Goal: Task Accomplishment & Management: Manage account settings

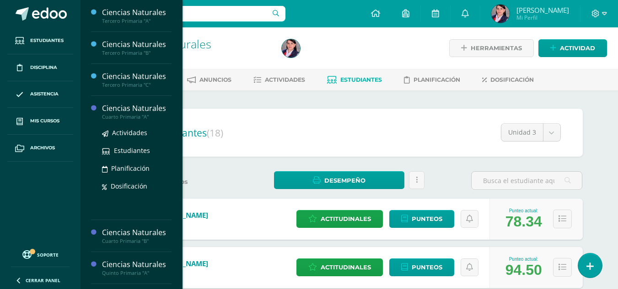
click at [118, 115] on div "Cuarto Primaria "A"" at bounding box center [136, 117] width 69 height 6
click at [123, 130] on span "Actividades" at bounding box center [129, 132] width 35 height 9
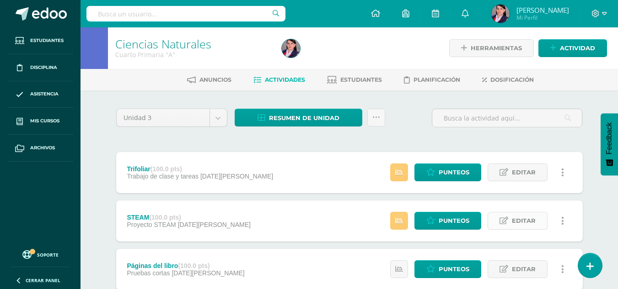
click at [525, 218] on span "Editar" at bounding box center [524, 221] width 24 height 17
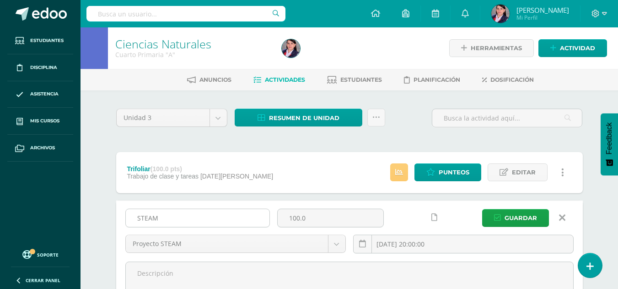
click at [136, 219] on input "STEAM" at bounding box center [198, 218] width 144 height 18
type input "Proyecto STEAM"
click at [516, 220] on span "Guardar" at bounding box center [520, 218] width 32 height 17
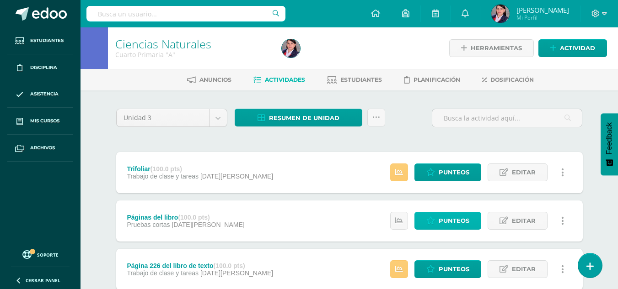
click at [460, 221] on span "Punteos" at bounding box center [453, 221] width 31 height 17
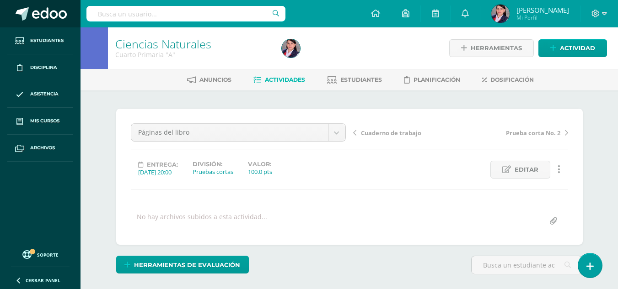
scroll to position [0, 0]
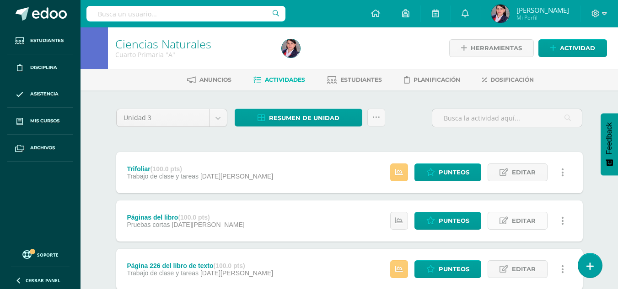
click at [515, 219] on span "Editar" at bounding box center [524, 221] width 24 height 17
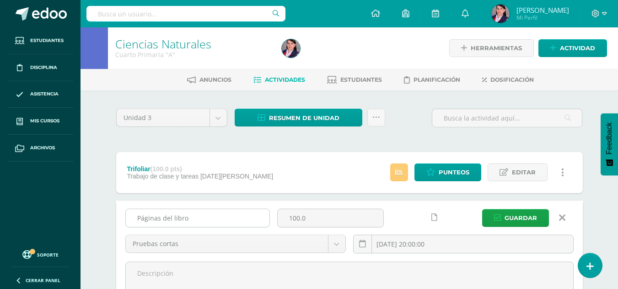
click at [203, 216] on input "Páginas del libro" at bounding box center [198, 218] width 144 height 18
type input "Páginas del libro de texto"
click at [518, 213] on span "Guardar" at bounding box center [520, 218] width 32 height 17
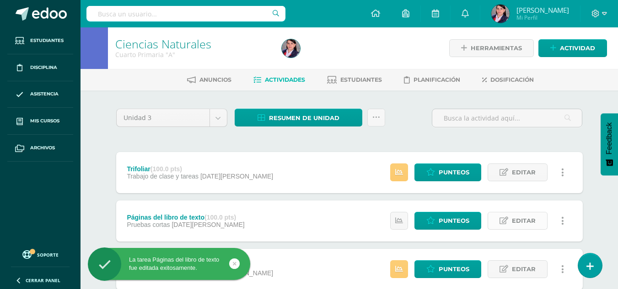
drag, startPoint x: 518, startPoint y: 221, endPoint x: 510, endPoint y: 221, distance: 7.8
click at [518, 221] on span "Editar" at bounding box center [524, 221] width 24 height 17
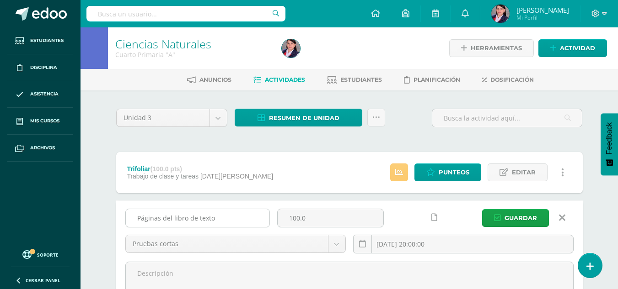
click at [160, 220] on input "Páginas del libro de texto" at bounding box center [198, 218] width 144 height 18
type input "Páginas trabajadas del libro de texto"
click at [516, 214] on span "Guardar" at bounding box center [520, 218] width 32 height 17
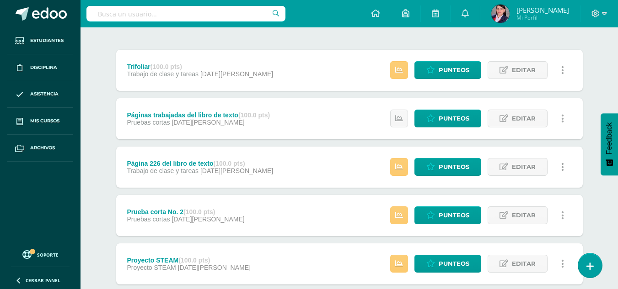
scroll to position [86, 0]
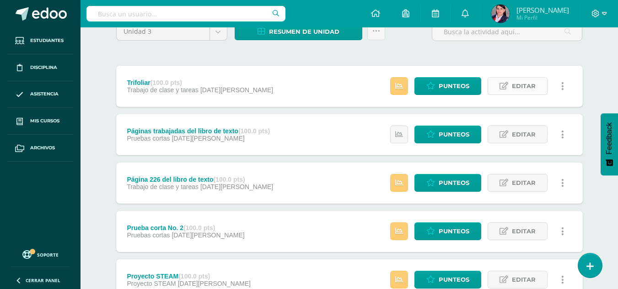
click at [510, 83] on link "Editar" at bounding box center [517, 86] width 60 height 18
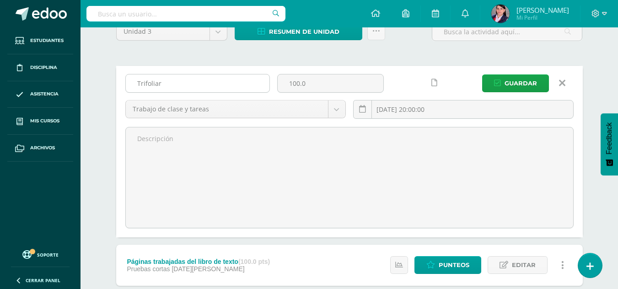
click at [163, 84] on input "Trifoliar" at bounding box center [198, 84] width 144 height 18
type input "Trifoliar conductores y aislantes de electricidad"
click at [519, 84] on span "Guardar" at bounding box center [520, 83] width 32 height 17
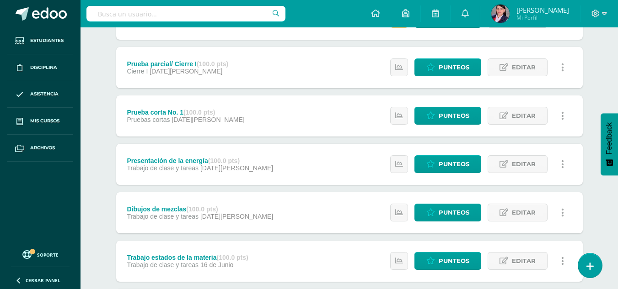
scroll to position [411, 0]
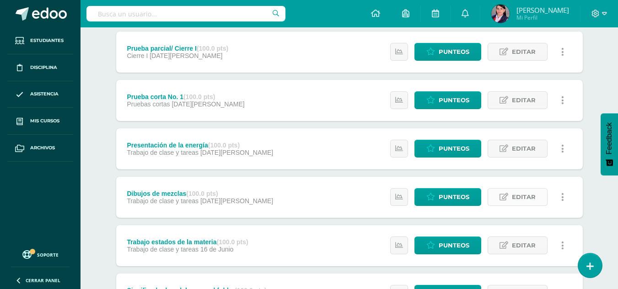
click at [525, 201] on span "Editar" at bounding box center [524, 197] width 24 height 17
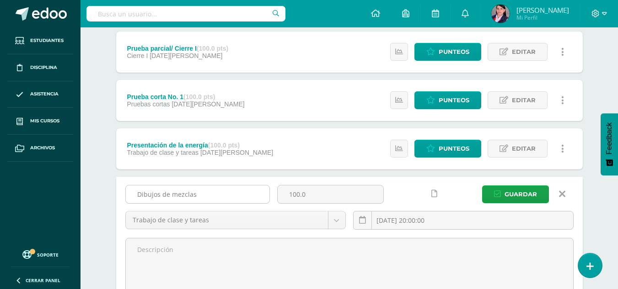
click at [137, 192] on input "Dibujos de mezclas" at bounding box center [198, 195] width 144 height 18
type input "Ejercicio de dibujos de mezclas"
click at [512, 193] on span "Guardar" at bounding box center [520, 194] width 32 height 17
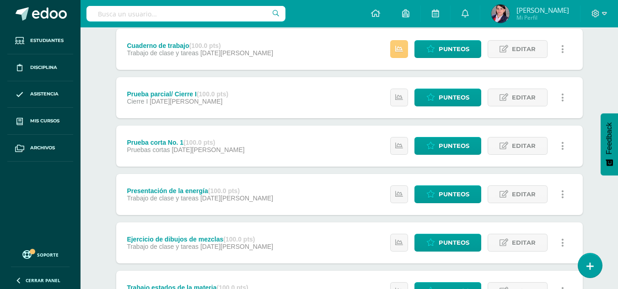
scroll to position [411, 0]
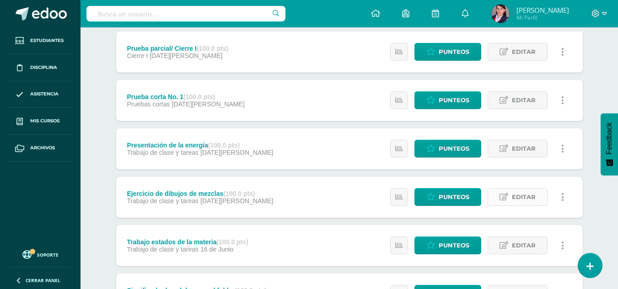
click at [514, 196] on span "Editar" at bounding box center [524, 197] width 24 height 17
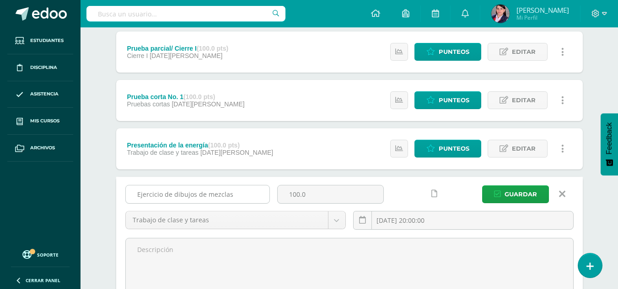
click at [160, 200] on input "Ejercicio de dibujos de mezclas" at bounding box center [198, 195] width 144 height 18
click at [168, 193] on input "Trabajo de dibujos de mezclas" at bounding box center [198, 195] width 144 height 18
type input "Trabajo de dibujos de mezclas"
click at [528, 192] on span "Guardar" at bounding box center [520, 194] width 32 height 17
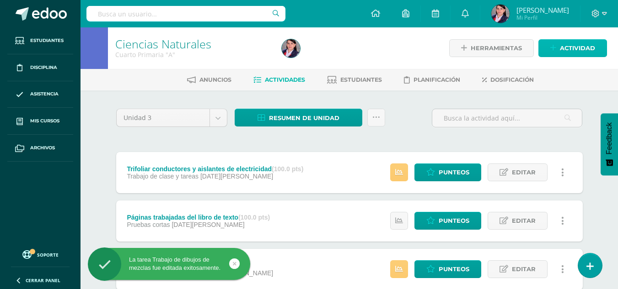
click at [572, 48] on span "Actividad" at bounding box center [577, 48] width 35 height 17
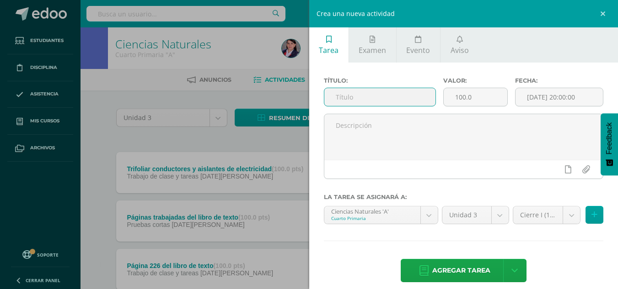
click at [350, 94] on input "text" at bounding box center [379, 97] width 111 height 18
type input "Prueba bimestral/Cierre II"
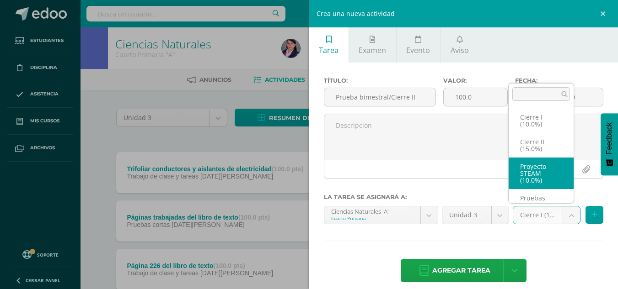
scroll to position [17, 0]
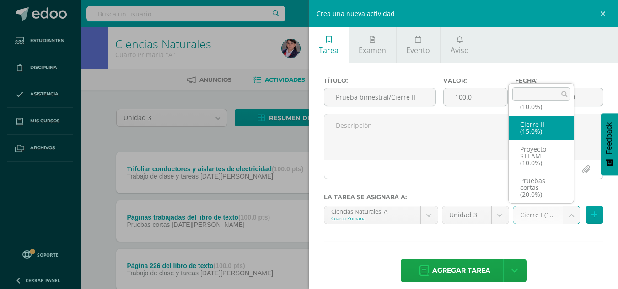
select select "227504"
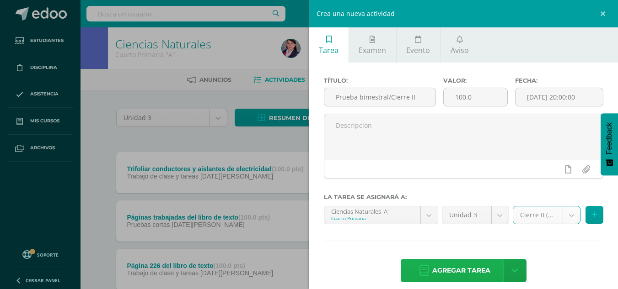
click at [472, 271] on span "Agregar tarea" at bounding box center [461, 271] width 58 height 22
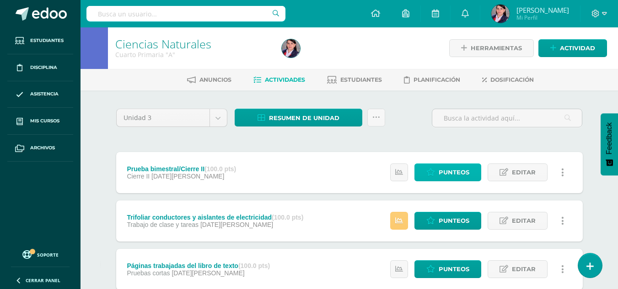
click at [448, 173] on span "Punteos" at bounding box center [453, 172] width 31 height 17
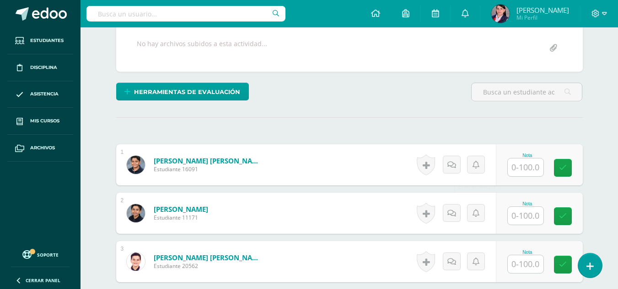
scroll to position [183, 0]
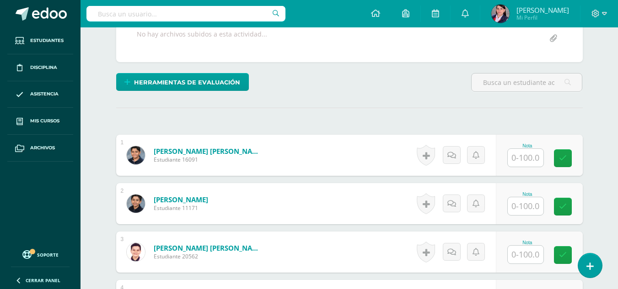
click at [530, 157] on input "text" at bounding box center [525, 158] width 36 height 18
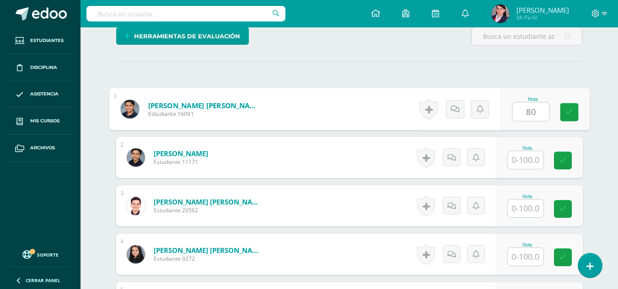
scroll to position [230, 0]
type input "80"
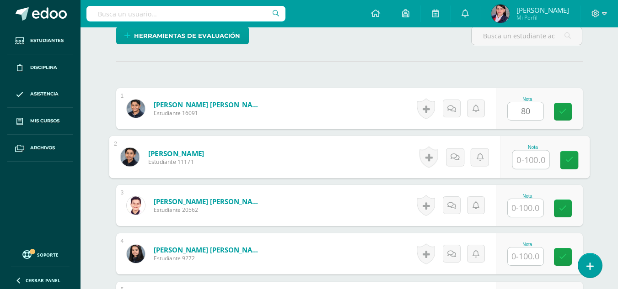
click at [530, 159] on input "text" at bounding box center [530, 160] width 37 height 18
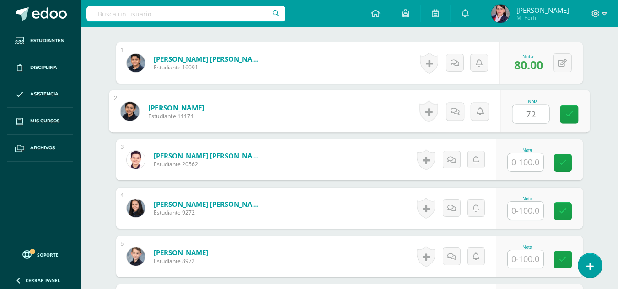
type input "72"
click at [532, 160] on input "text" at bounding box center [525, 163] width 36 height 18
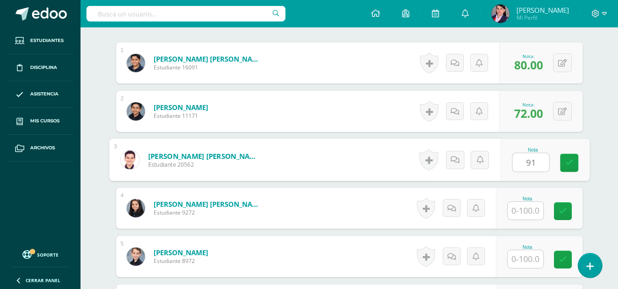
scroll to position [321, 0]
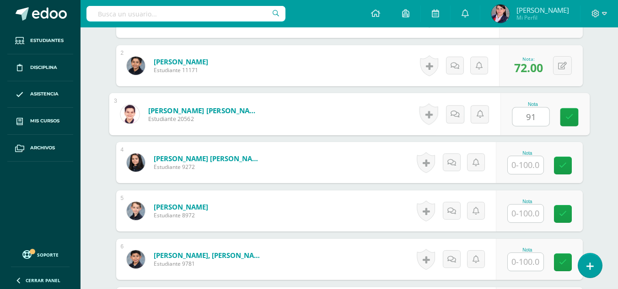
type input "91"
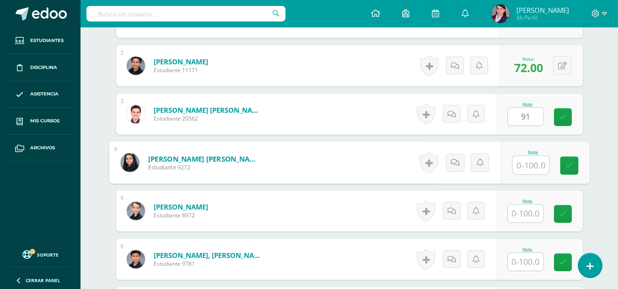
click at [532, 160] on input "text" at bounding box center [530, 165] width 37 height 18
type input "100"
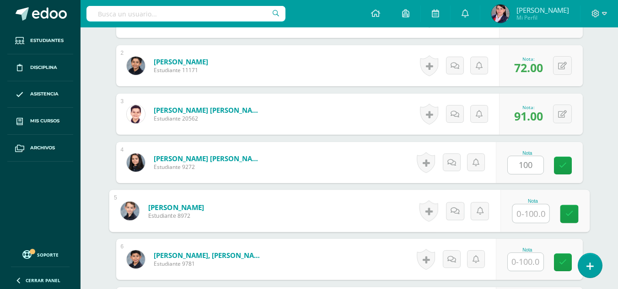
click at [521, 210] on input "text" at bounding box center [530, 214] width 37 height 18
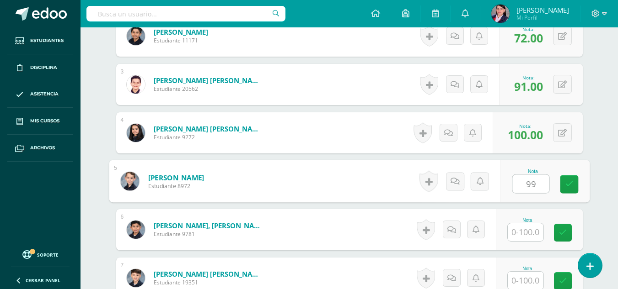
scroll to position [367, 0]
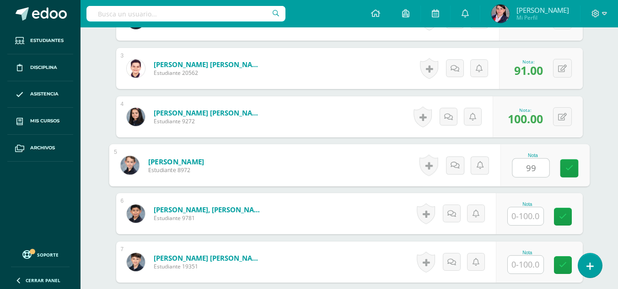
type input "99"
click at [521, 210] on input "text" at bounding box center [525, 217] width 36 height 18
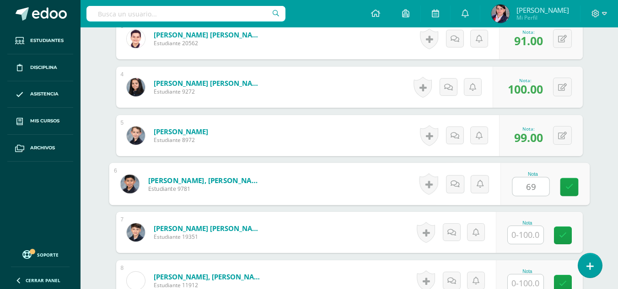
scroll to position [412, 0]
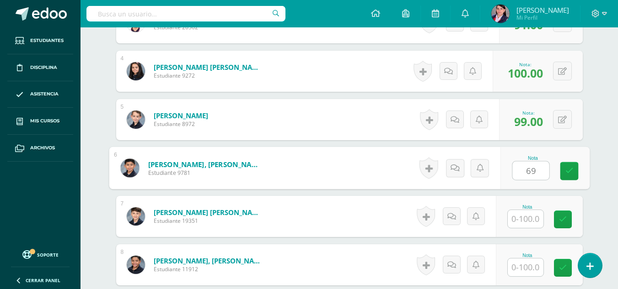
type input "69"
click at [538, 219] on input "text" at bounding box center [525, 219] width 36 height 18
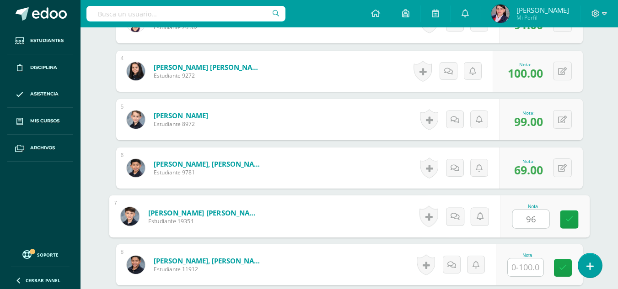
type input "96"
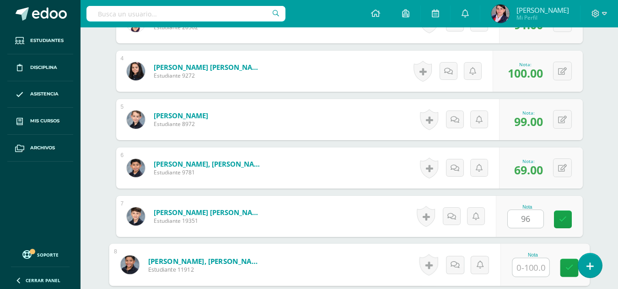
click at [532, 262] on input "text" at bounding box center [530, 268] width 37 height 18
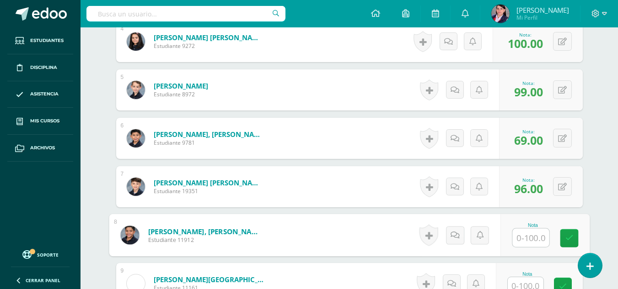
scroll to position [458, 0]
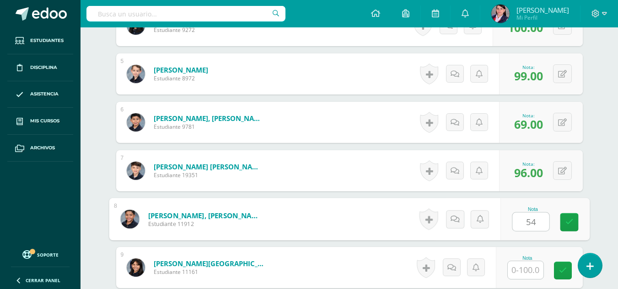
type input "54"
click at [525, 269] on input "text" at bounding box center [525, 271] width 36 height 18
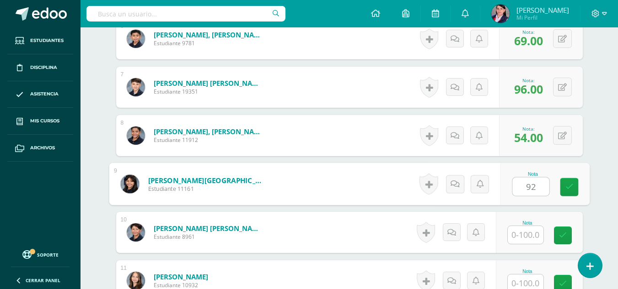
scroll to position [550, 0]
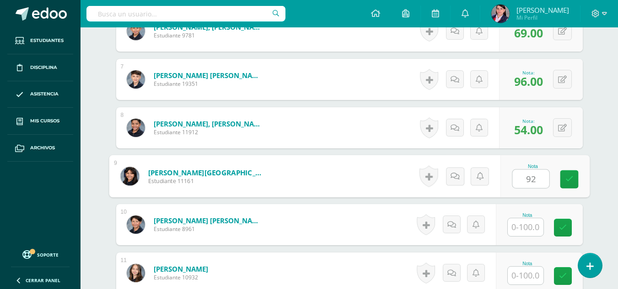
type input "92"
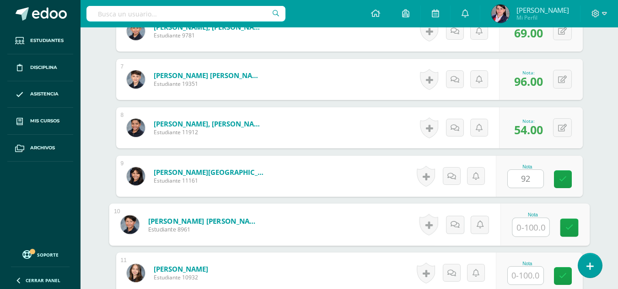
click at [520, 230] on input "text" at bounding box center [530, 228] width 37 height 18
type input "75"
click at [522, 279] on input "text" at bounding box center [525, 276] width 36 height 18
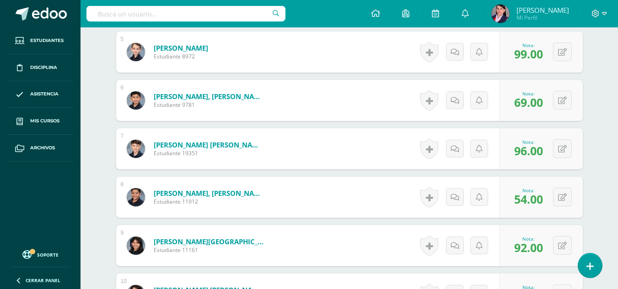
scroll to position [504, 0]
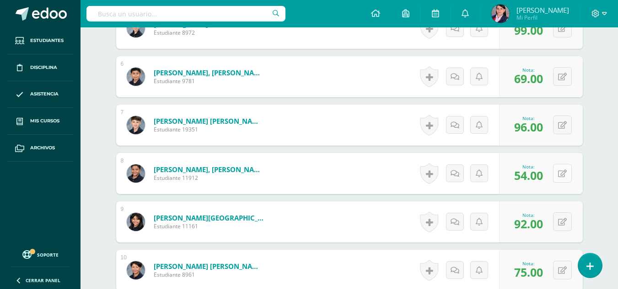
type input "75"
click at [563, 177] on icon at bounding box center [562, 174] width 9 height 8
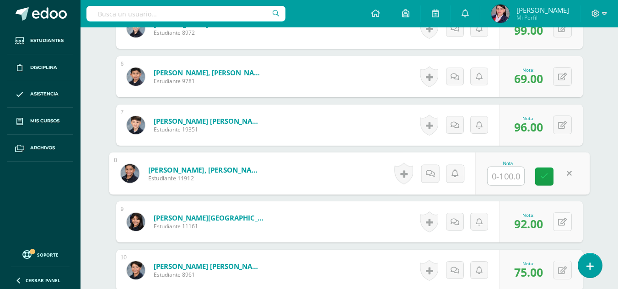
click at [558, 219] on button at bounding box center [562, 222] width 19 height 19
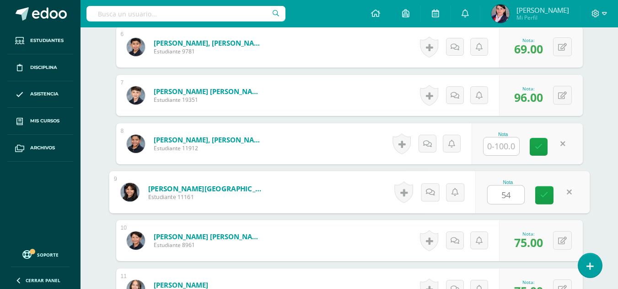
scroll to position [550, 0]
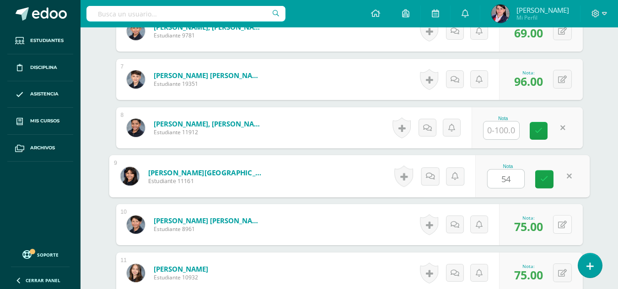
type input "54"
click at [566, 228] on button at bounding box center [562, 224] width 19 height 19
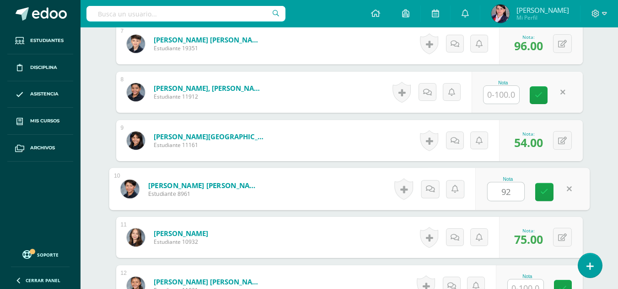
scroll to position [641, 0]
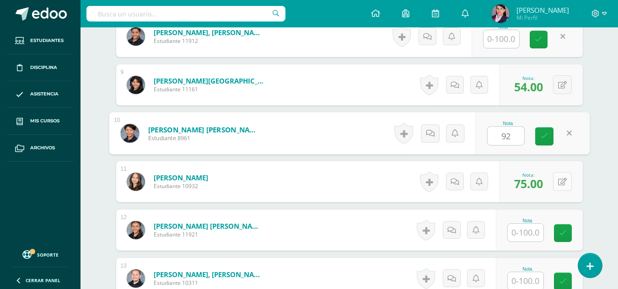
type input "92"
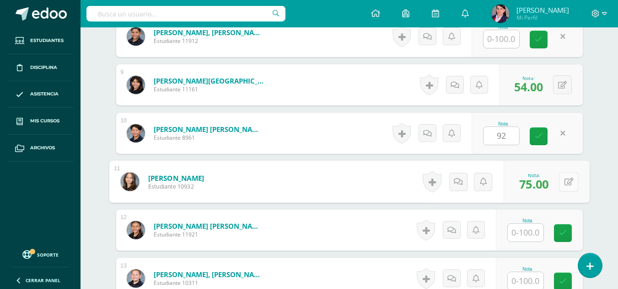
click at [565, 180] on icon at bounding box center [568, 182] width 9 height 8
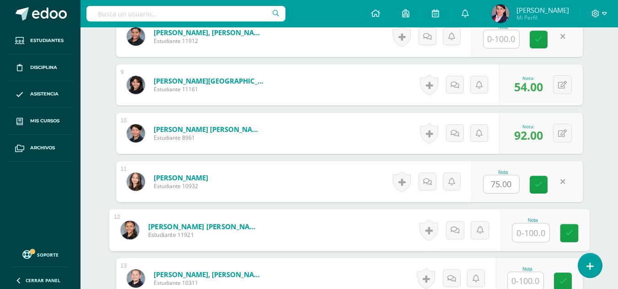
click at [529, 231] on input "text" at bounding box center [530, 233] width 37 height 18
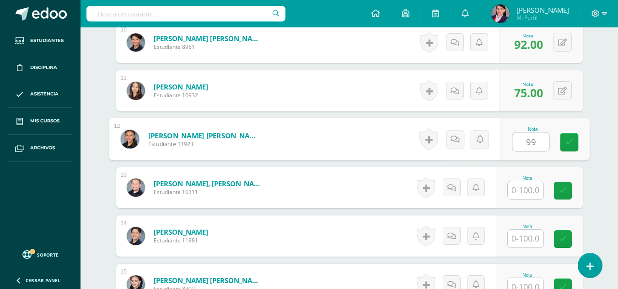
scroll to position [732, 0]
type input "99"
click at [529, 194] on input "text" at bounding box center [525, 190] width 36 height 18
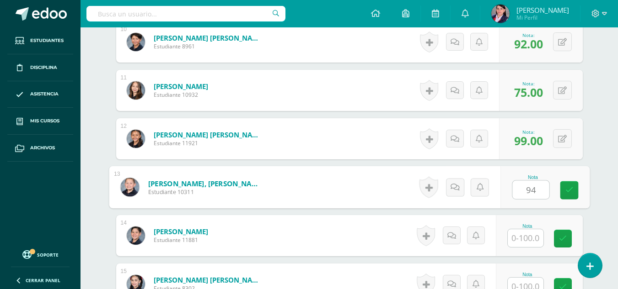
type input "94"
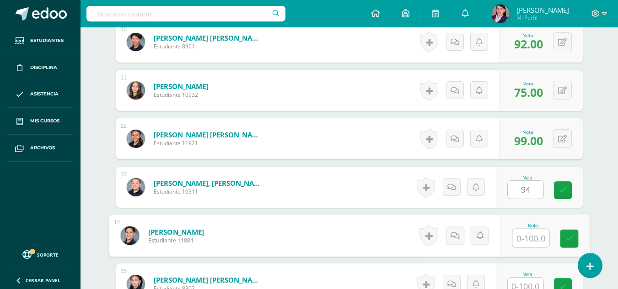
click at [528, 238] on input "text" at bounding box center [530, 239] width 37 height 18
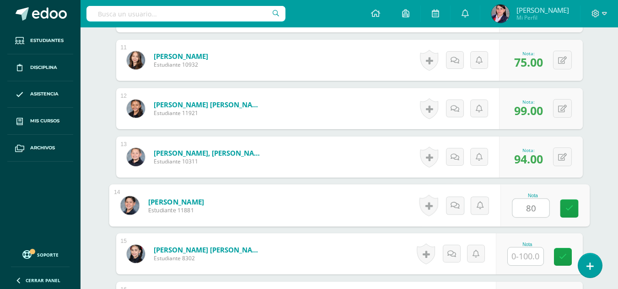
scroll to position [778, 0]
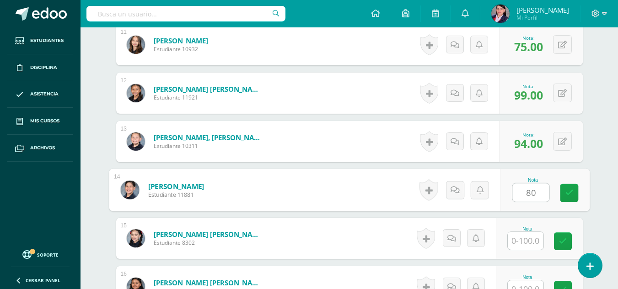
type input "80"
click at [528, 239] on input "text" at bounding box center [525, 241] width 36 height 18
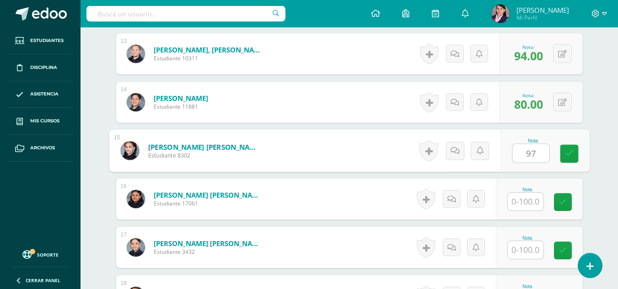
scroll to position [870, 0]
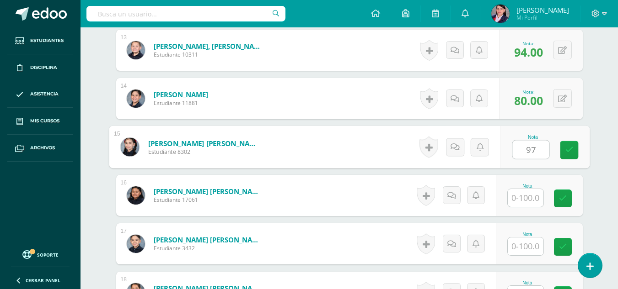
type input "97"
click at [524, 199] on input "text" at bounding box center [525, 198] width 36 height 18
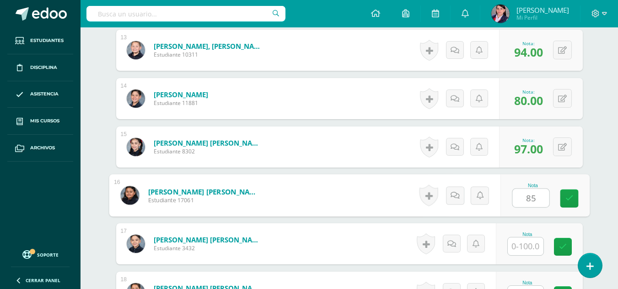
type input "85"
click at [523, 242] on input "text" at bounding box center [525, 247] width 36 height 18
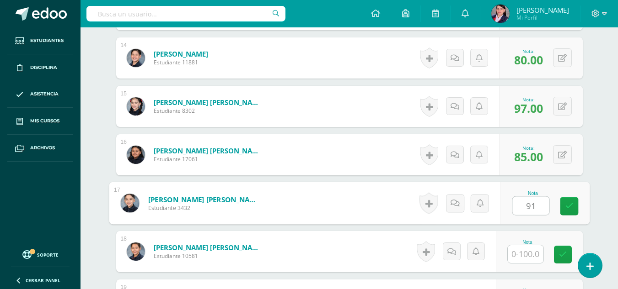
scroll to position [1007, 0]
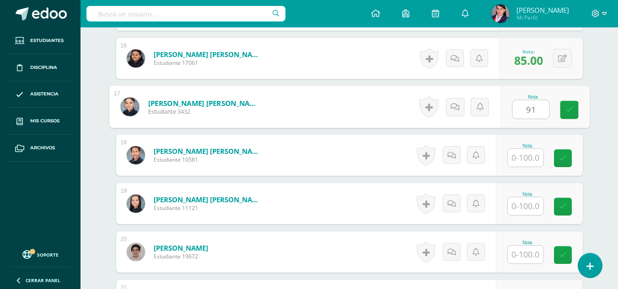
type input "91"
click at [523, 156] on input "text" at bounding box center [525, 158] width 36 height 18
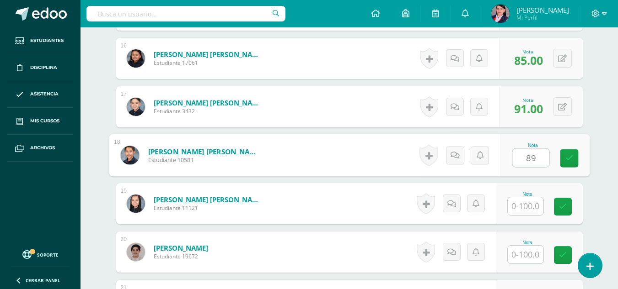
type input "89"
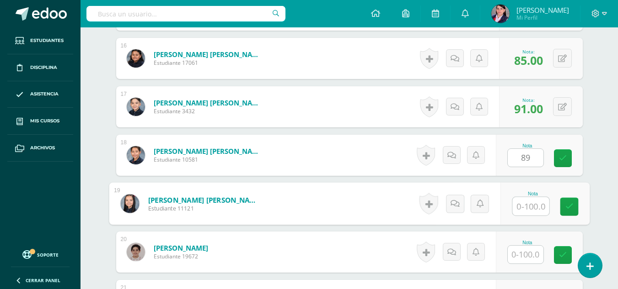
click at [534, 208] on input "text" at bounding box center [530, 206] width 37 height 18
type input "99"
click at [534, 257] on input "text" at bounding box center [525, 255] width 36 height 18
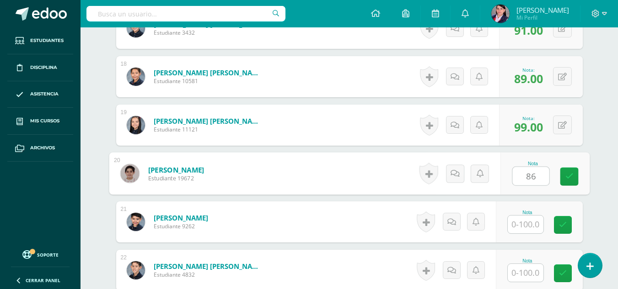
scroll to position [1098, 0]
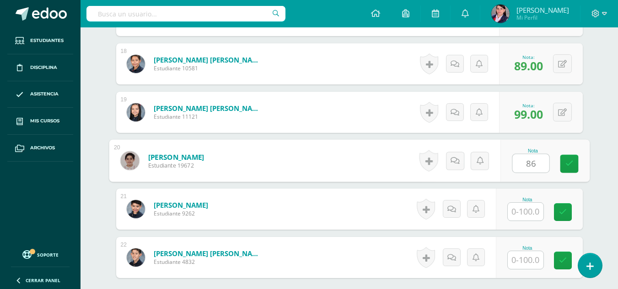
type input "86"
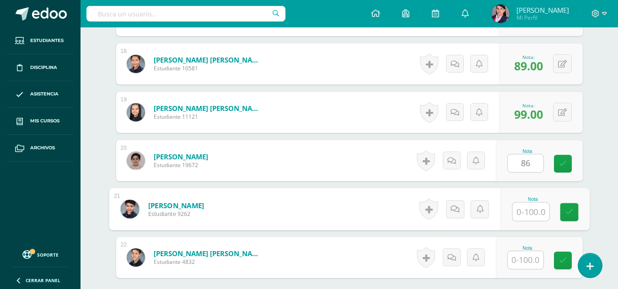
click at [521, 208] on input "text" at bounding box center [530, 212] width 37 height 18
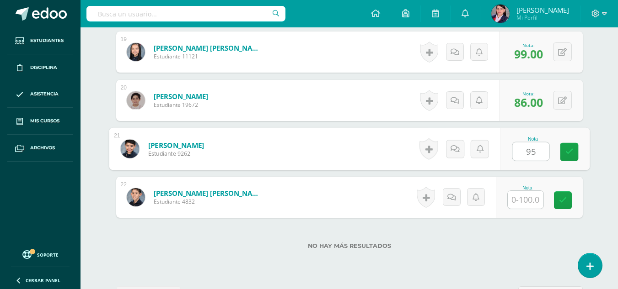
scroll to position [1190, 0]
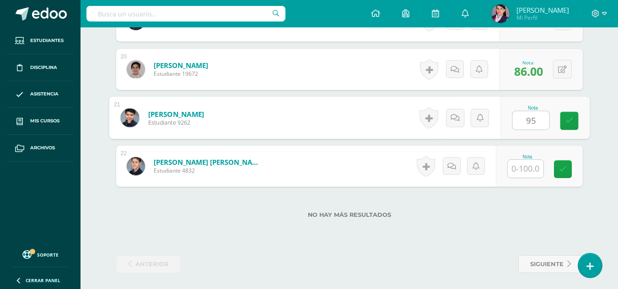
type input "95"
click at [519, 164] on input "text" at bounding box center [525, 169] width 36 height 18
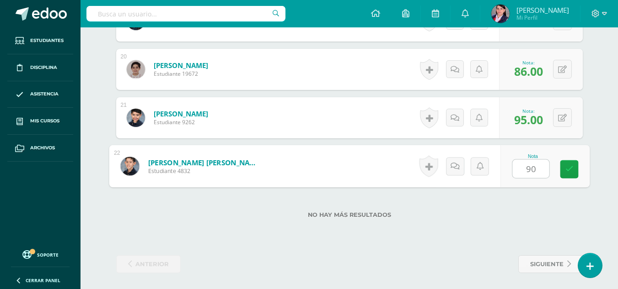
type input "90"
click at [502, 219] on div "No hay más resultados" at bounding box center [349, 208] width 466 height 43
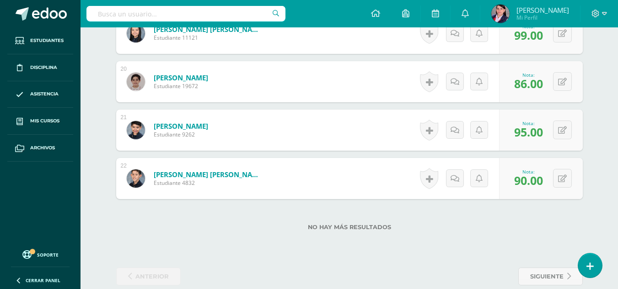
scroll to position [1192, 0]
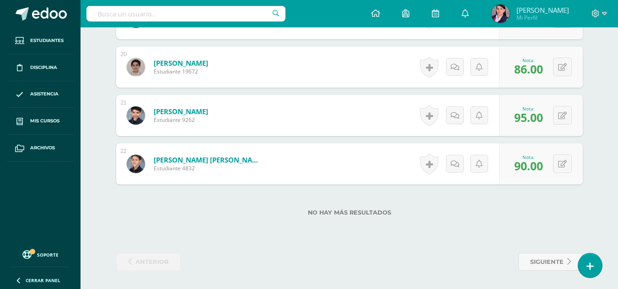
click at [500, 225] on div "No hay más resultados" at bounding box center [349, 206] width 466 height 43
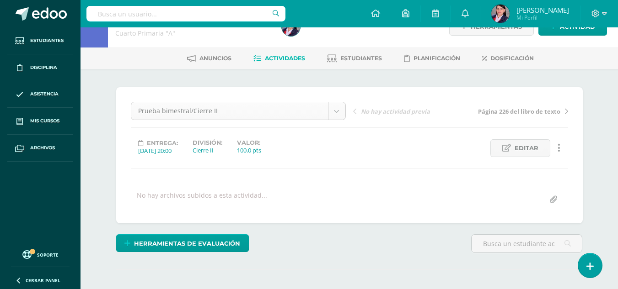
scroll to position [0, 0]
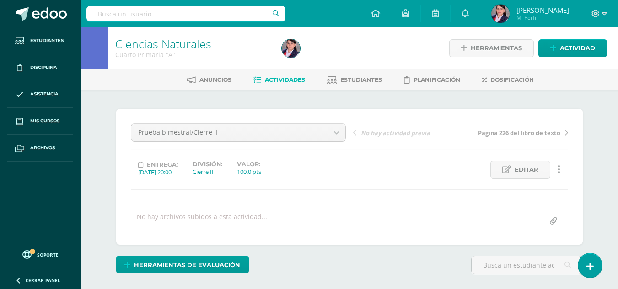
click at [281, 78] on span "Actividades" at bounding box center [285, 79] width 40 height 7
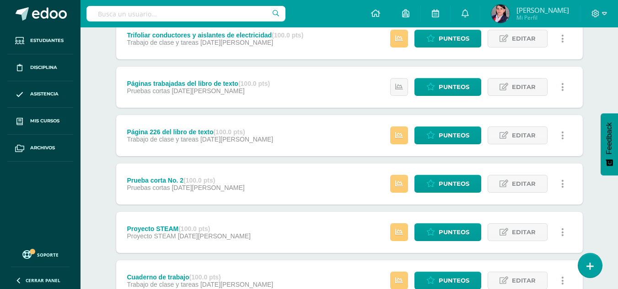
scroll to position [183, 0]
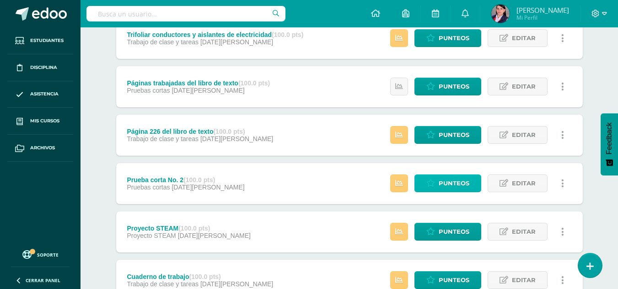
click at [450, 185] on span "Punteos" at bounding box center [453, 183] width 31 height 17
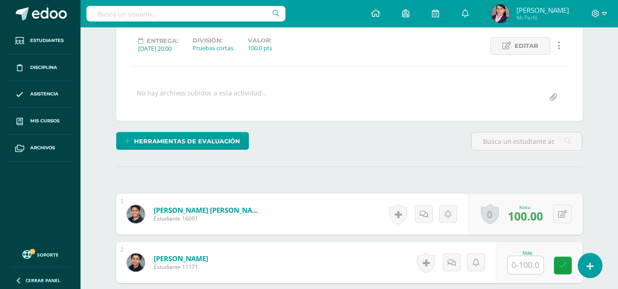
scroll to position [184, 0]
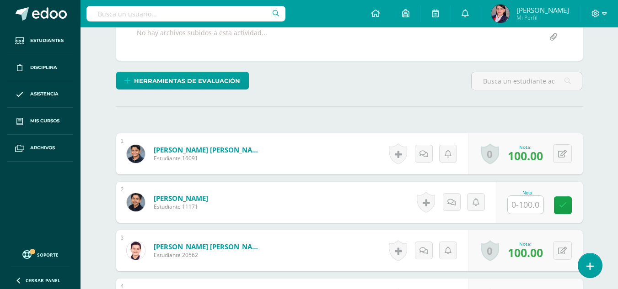
click at [525, 201] on input "text" at bounding box center [525, 205] width 36 height 18
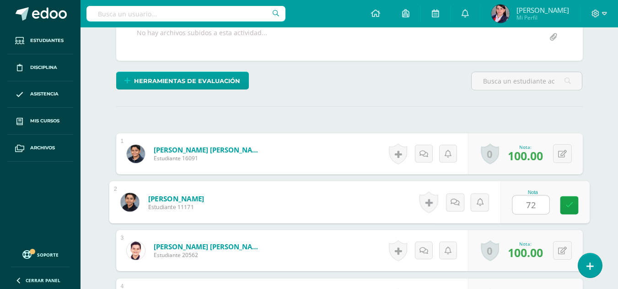
type input "72"
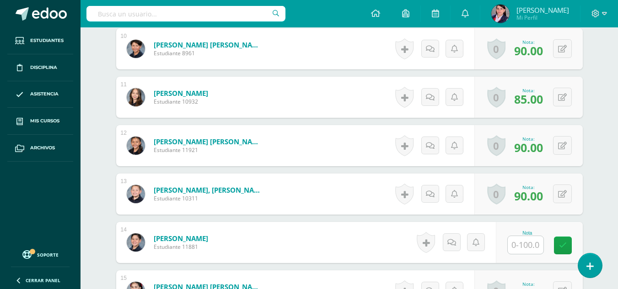
scroll to position [779, 0]
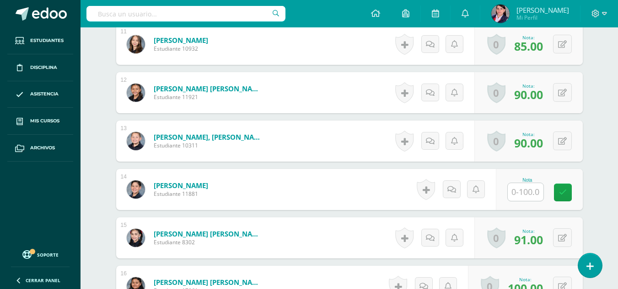
click at [530, 196] on input "text" at bounding box center [525, 192] width 36 height 18
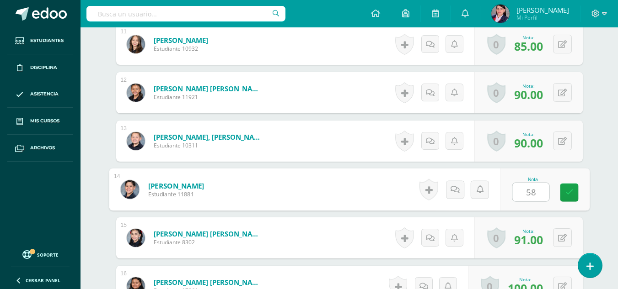
type input "5"
type input "80"
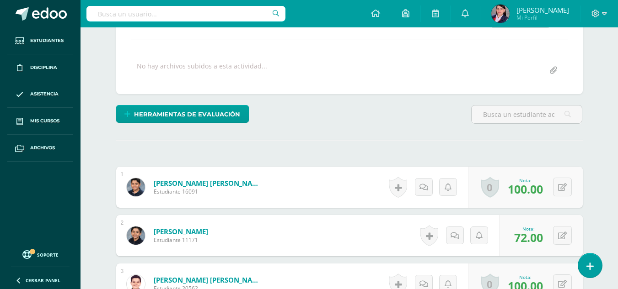
scroll to position [1, 0]
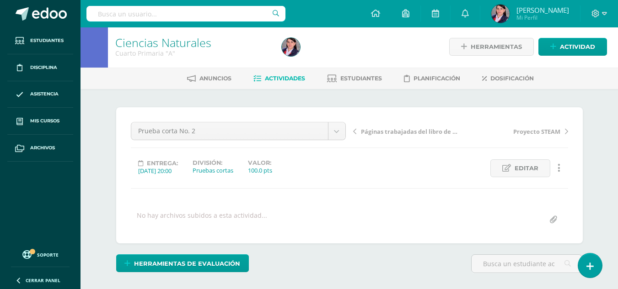
click at [281, 77] on span "Actividades" at bounding box center [285, 78] width 40 height 7
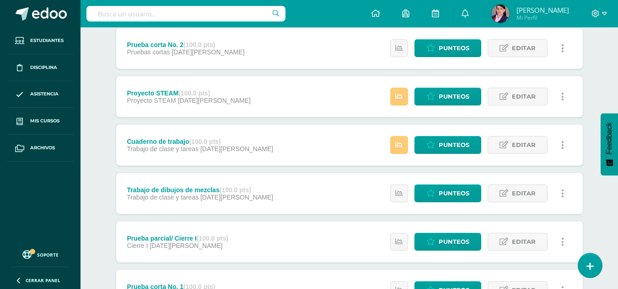
scroll to position [318, 0]
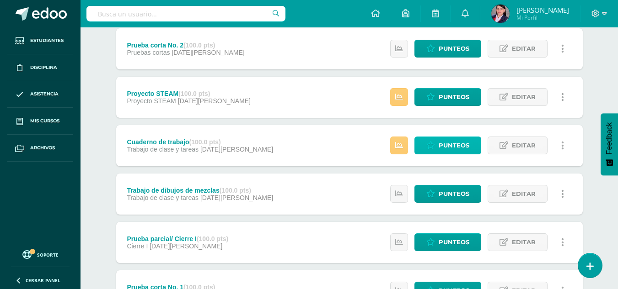
click at [448, 144] on span "Punteos" at bounding box center [453, 145] width 31 height 17
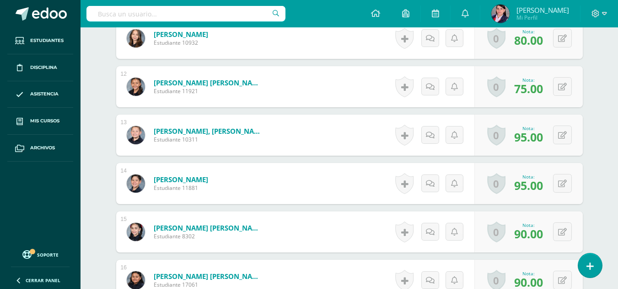
scroll to position [824, 0]
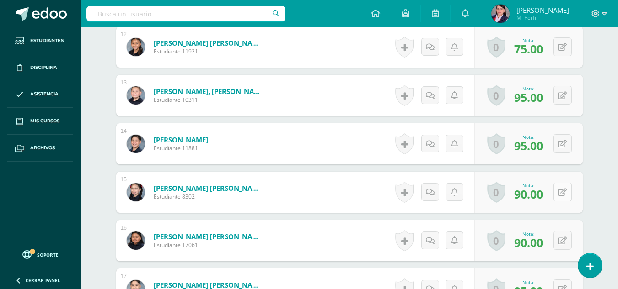
click at [566, 190] on button at bounding box center [562, 192] width 19 height 19
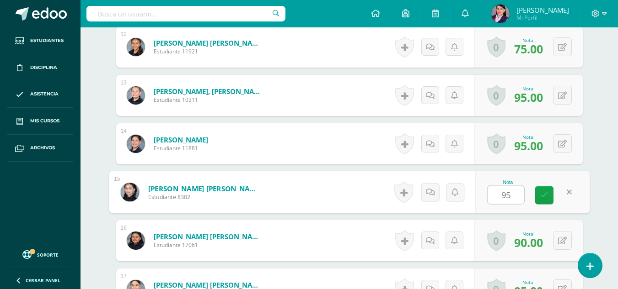
type input "95"
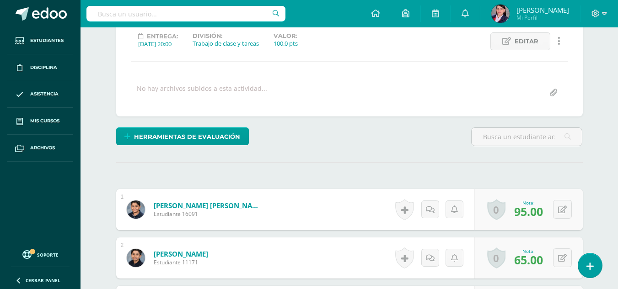
scroll to position [0, 0]
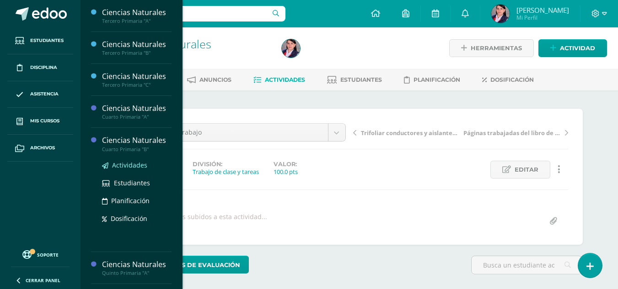
click at [130, 161] on span "Actividades" at bounding box center [129, 165] width 35 height 9
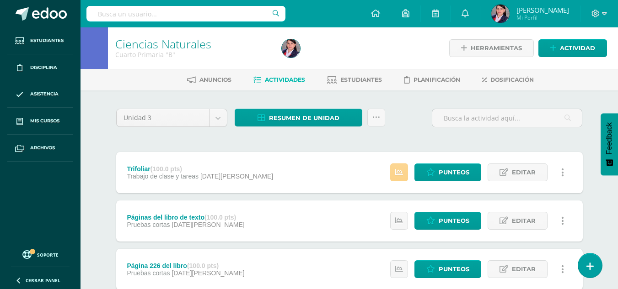
click at [400, 170] on icon at bounding box center [399, 173] width 8 height 8
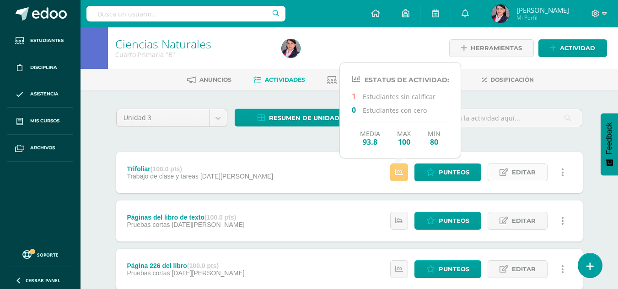
click at [519, 174] on span "Editar" at bounding box center [524, 172] width 24 height 17
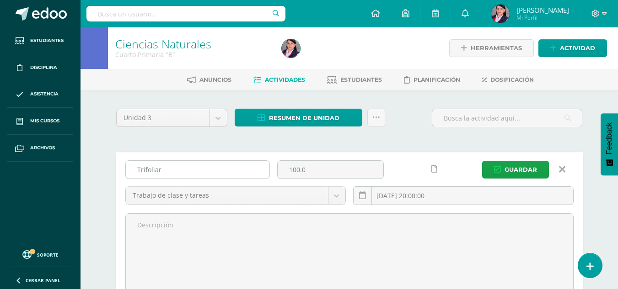
click at [172, 170] on input "Trifoliar" at bounding box center [198, 170] width 144 height 18
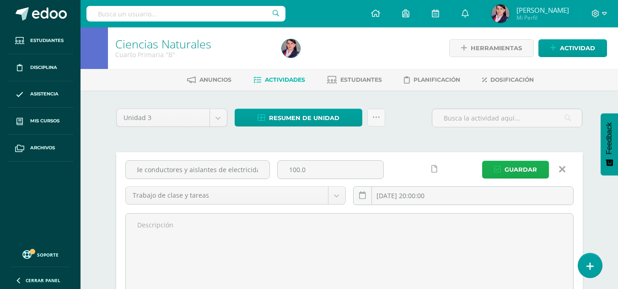
type input "Trifoliar de conductores y aislantes de electricidad"
click at [523, 168] on span "Guardar" at bounding box center [520, 169] width 32 height 17
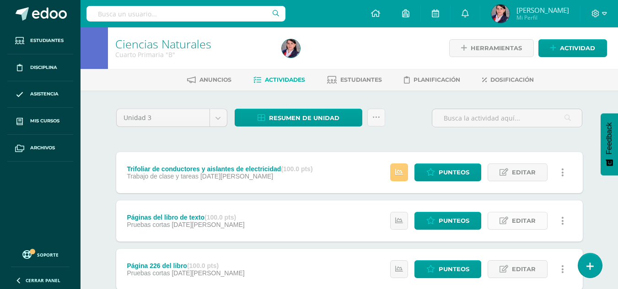
click at [529, 217] on span "Editar" at bounding box center [524, 221] width 24 height 17
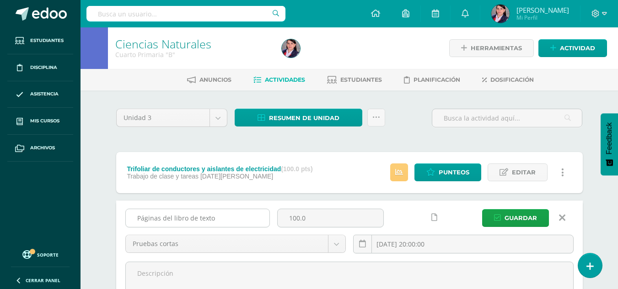
click at [159, 220] on input "Páginas del libro de texto" at bounding box center [198, 218] width 144 height 18
type input "Páginas trabajadas del libro de texto"
click at [508, 213] on span "Guardar" at bounding box center [520, 218] width 32 height 17
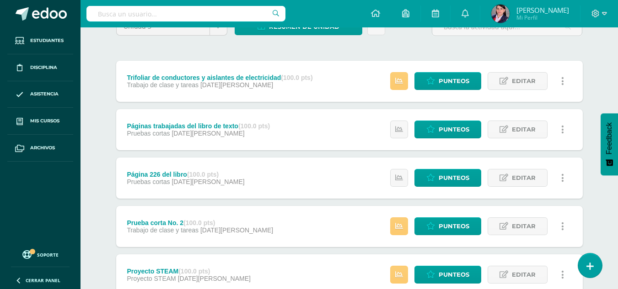
scroll to position [137, 0]
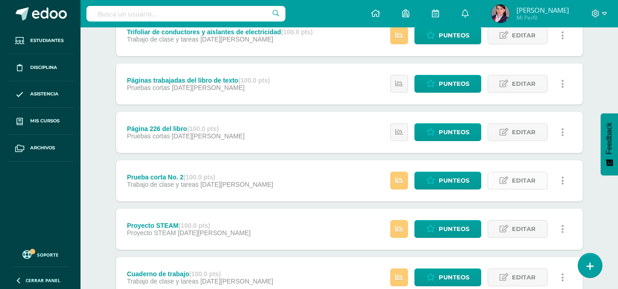
click at [514, 181] on span "Editar" at bounding box center [524, 180] width 24 height 17
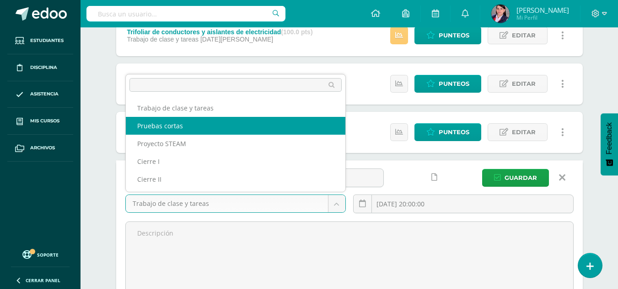
select select "227508"
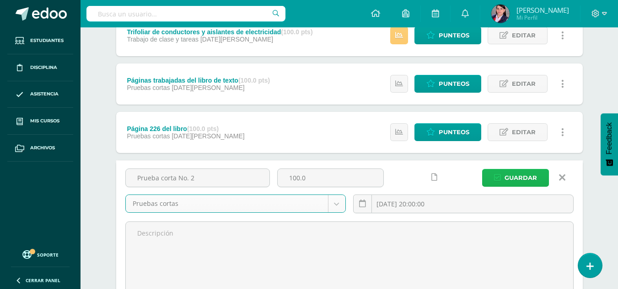
click at [510, 175] on span "Guardar" at bounding box center [520, 178] width 32 height 17
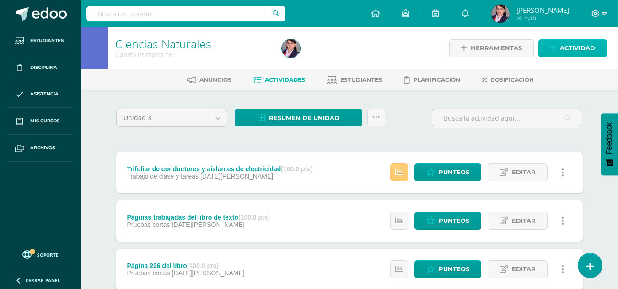
click at [557, 46] on link "Actividad" at bounding box center [572, 48] width 69 height 18
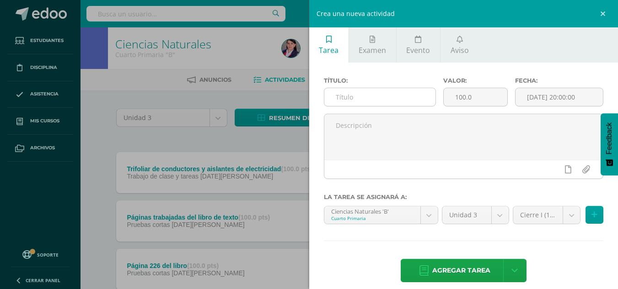
click at [330, 96] on input "text" at bounding box center [379, 97] width 111 height 18
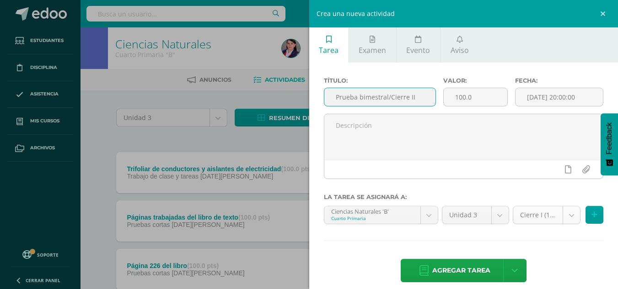
type input "Prueba bimestral/Cierre II"
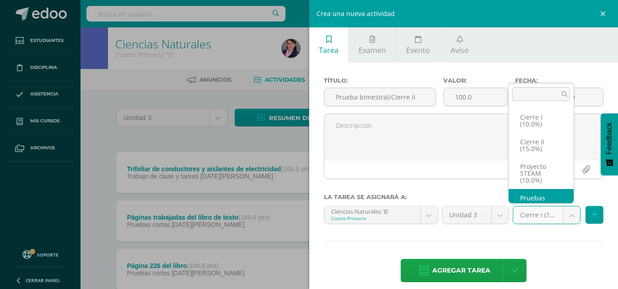
scroll to position [17, 0]
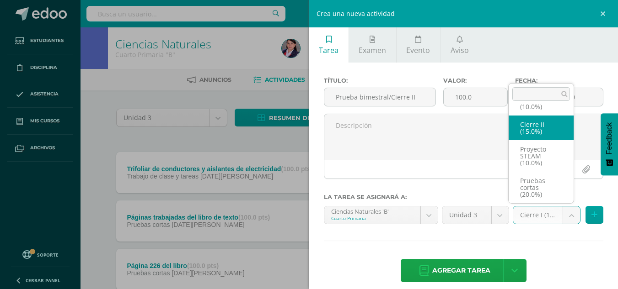
select select "227511"
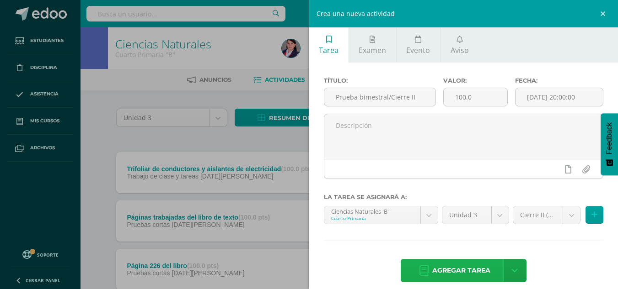
click at [472, 268] on span "Agregar tarea" at bounding box center [461, 271] width 58 height 22
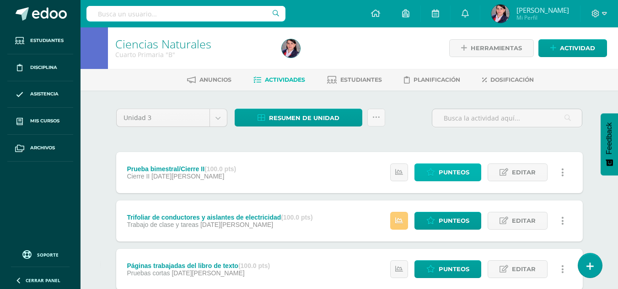
click at [443, 171] on span "Punteos" at bounding box center [453, 172] width 31 height 17
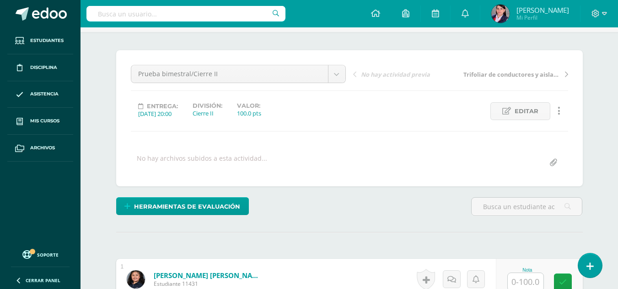
scroll to position [183, 0]
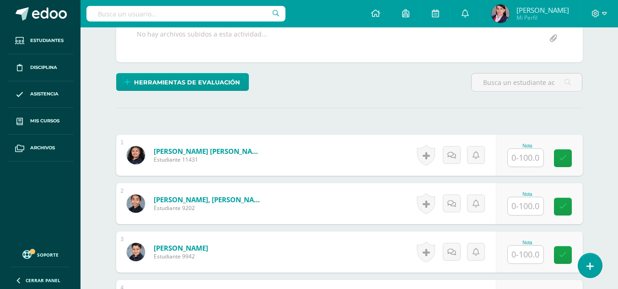
click at [522, 152] on input "text" at bounding box center [525, 158] width 36 height 18
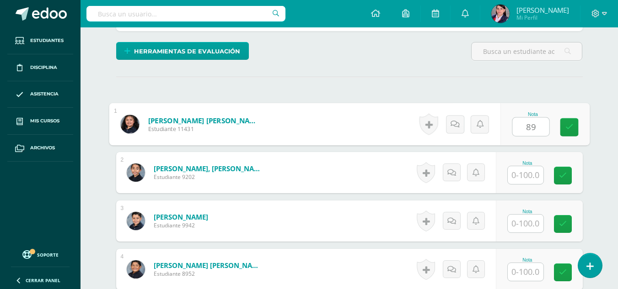
scroll to position [229, 0]
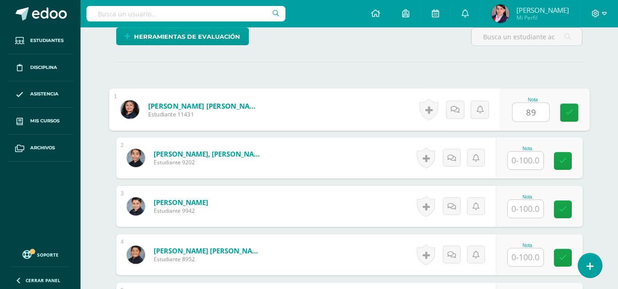
type input "89"
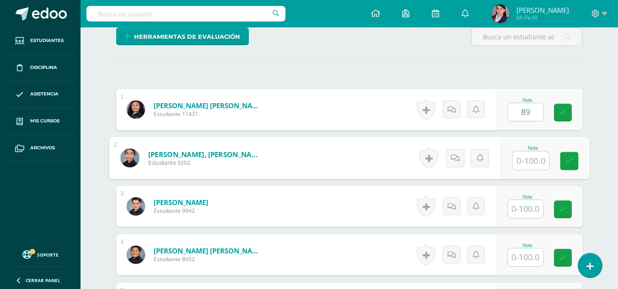
click at [527, 161] on input "text" at bounding box center [530, 161] width 37 height 18
type input "92"
click at [521, 211] on input "text" at bounding box center [525, 209] width 36 height 18
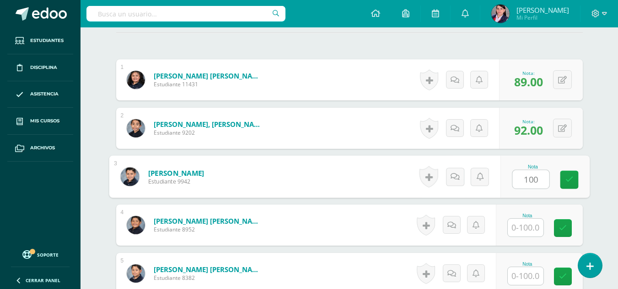
scroll to position [274, 0]
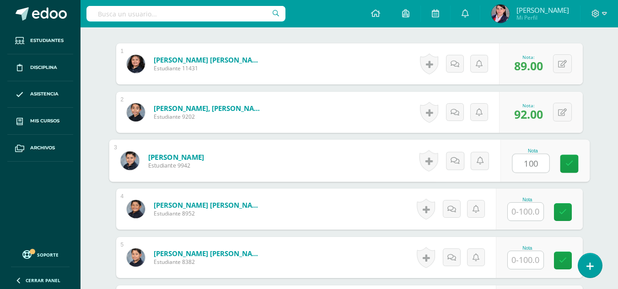
type input "100"
click at [521, 211] on input "text" at bounding box center [525, 212] width 36 height 18
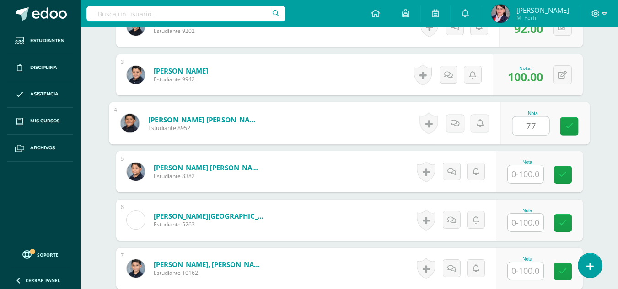
scroll to position [366, 0]
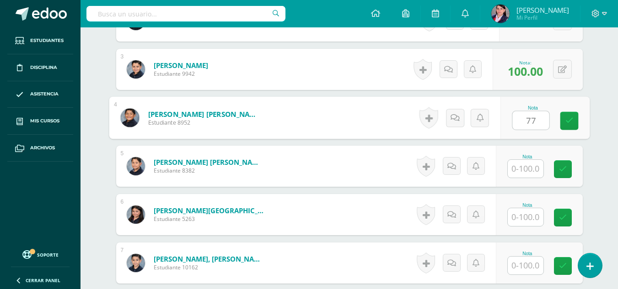
type input "77"
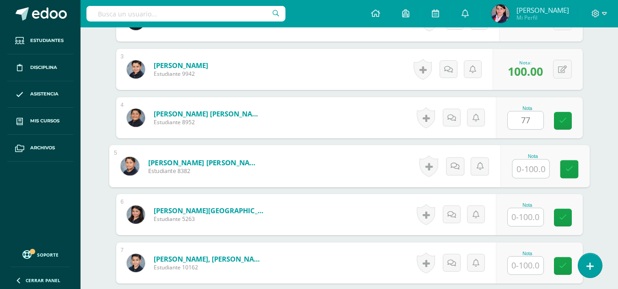
click at [516, 166] on input "text" at bounding box center [530, 169] width 37 height 18
type input "87"
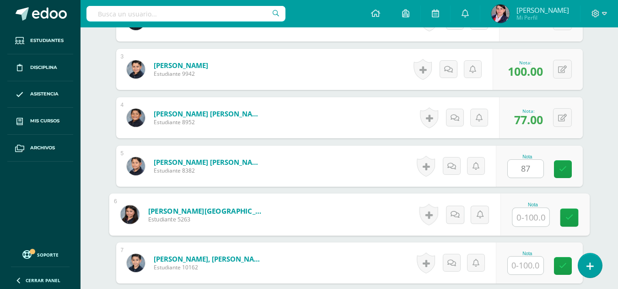
click at [523, 218] on input "text" at bounding box center [530, 217] width 37 height 18
type input "71"
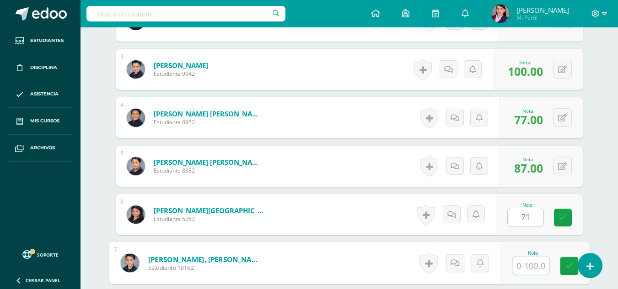
click at [523, 267] on input "text" at bounding box center [530, 266] width 37 height 18
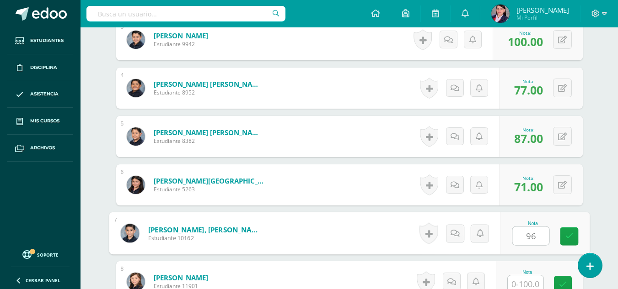
scroll to position [411, 0]
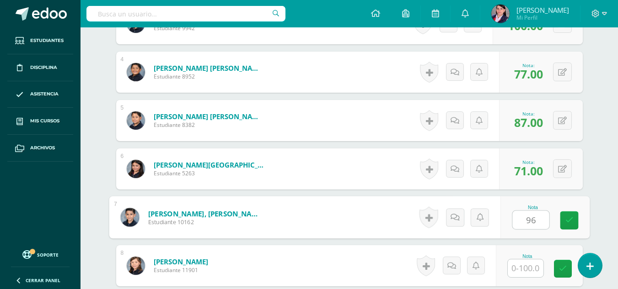
type input "96"
click at [522, 262] on input "text" at bounding box center [525, 269] width 36 height 18
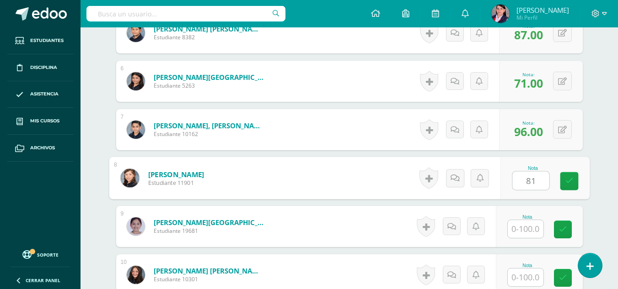
scroll to position [503, 0]
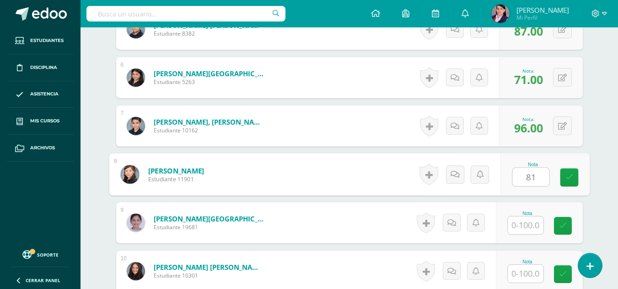
type input "81"
click at [524, 226] on input "text" at bounding box center [525, 226] width 36 height 18
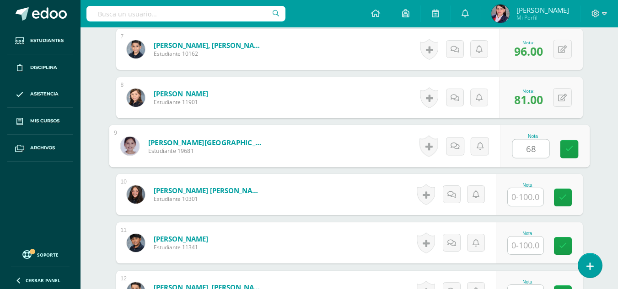
scroll to position [594, 0]
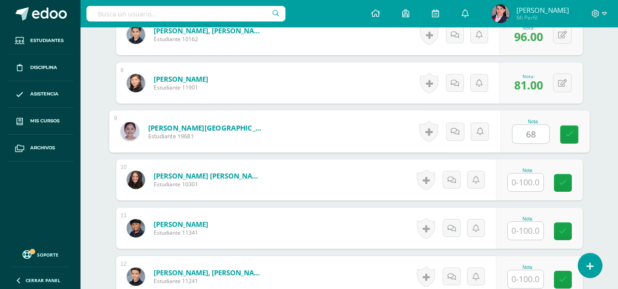
type input "68"
click at [522, 182] on input "text" at bounding box center [525, 183] width 36 height 18
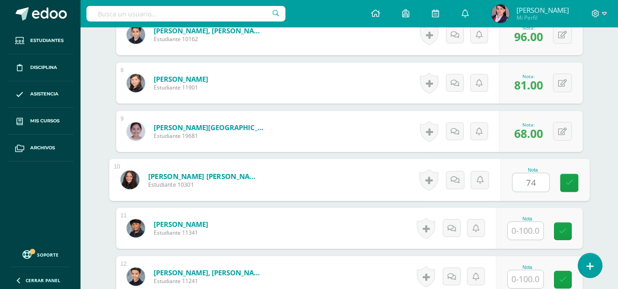
type input "74"
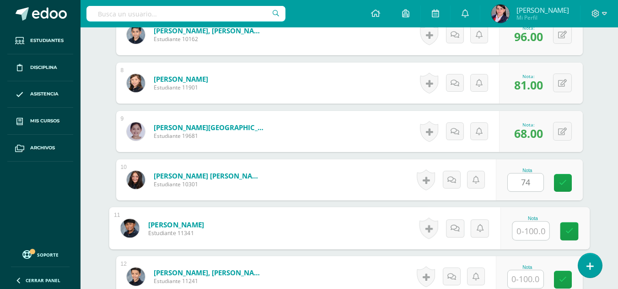
click at [537, 238] on input "text" at bounding box center [530, 231] width 37 height 18
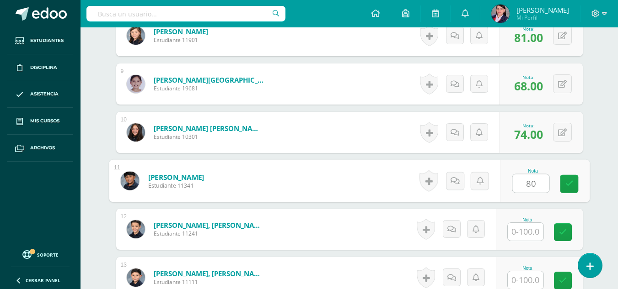
scroll to position [686, 0]
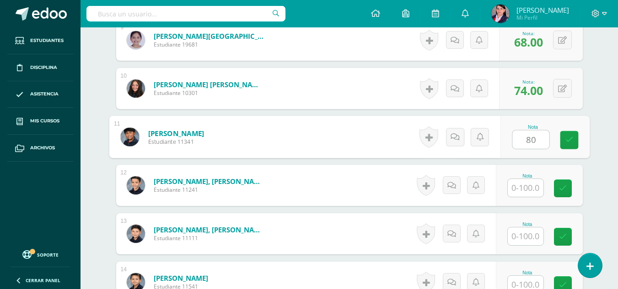
type input "80"
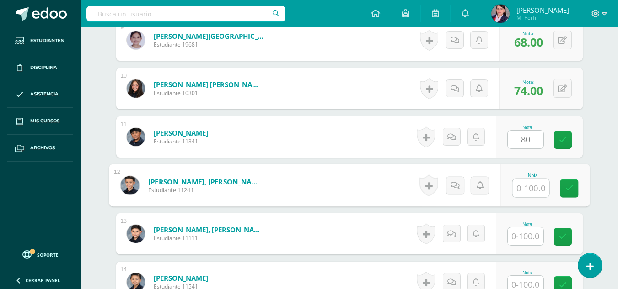
click at [526, 190] on input "text" at bounding box center [530, 188] width 37 height 18
type input "70"
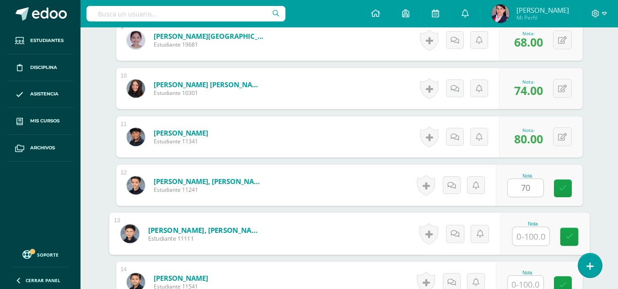
click at [526, 237] on input "text" at bounding box center [530, 237] width 37 height 18
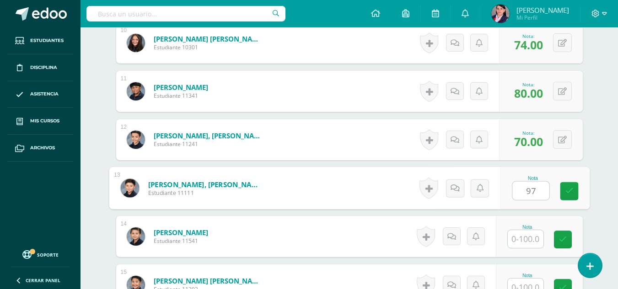
type input "97"
click at [526, 237] on input "text" at bounding box center [525, 239] width 36 height 18
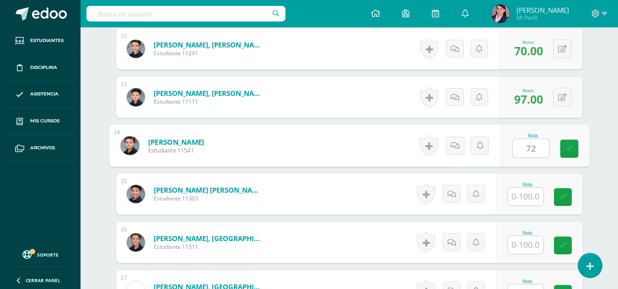
scroll to position [823, 0]
type input "72"
click at [523, 201] on input "text" at bounding box center [525, 196] width 36 height 18
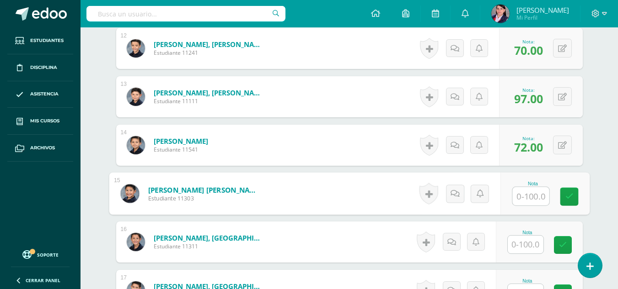
scroll to position [869, 0]
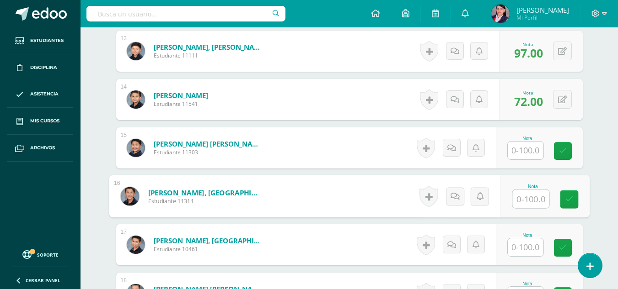
click at [523, 201] on input "text" at bounding box center [530, 199] width 37 height 18
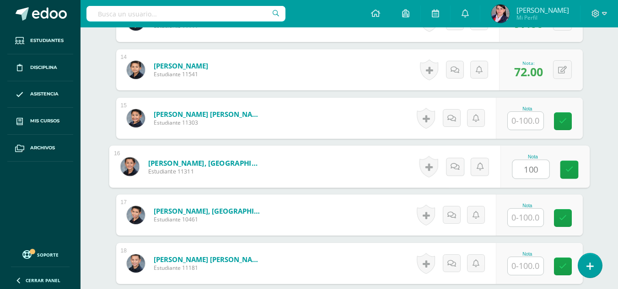
scroll to position [914, 0]
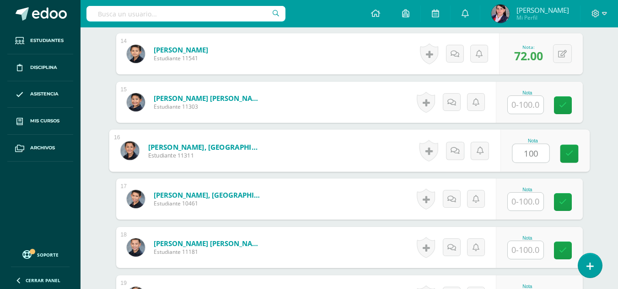
type input "100"
click at [523, 202] on input "text" at bounding box center [525, 202] width 36 height 18
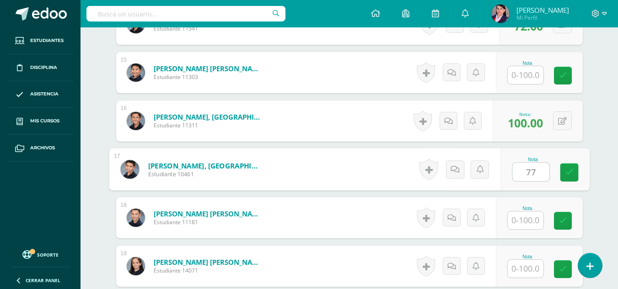
scroll to position [960, 0]
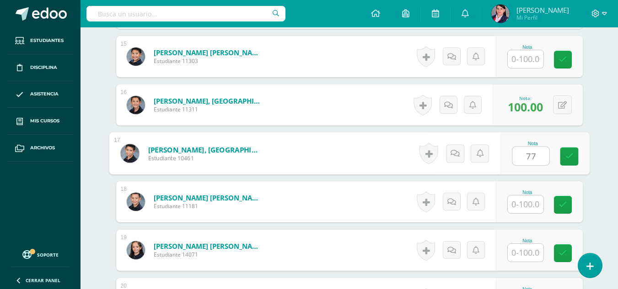
type input "77"
click at [523, 202] on input "text" at bounding box center [525, 205] width 36 height 18
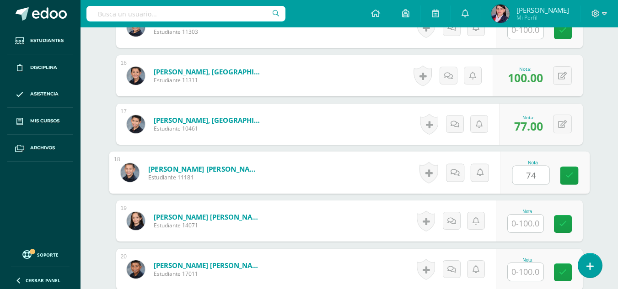
scroll to position [1006, 0]
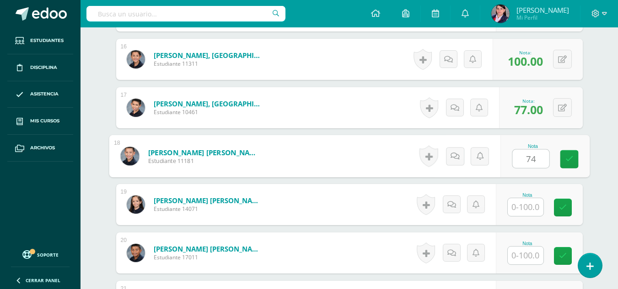
type input "74"
click at [523, 202] on input "text" at bounding box center [525, 207] width 36 height 18
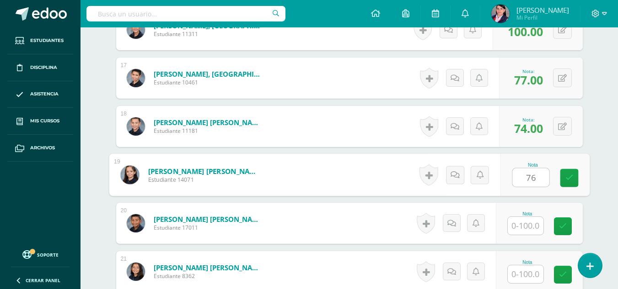
scroll to position [1051, 0]
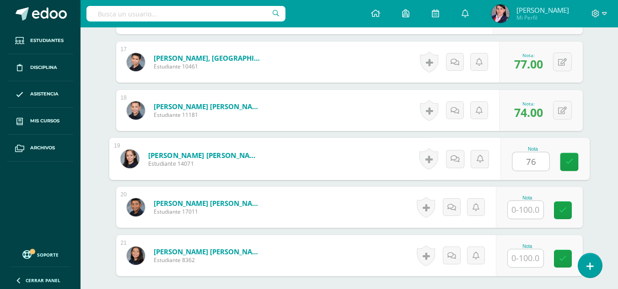
type input "76"
click at [523, 202] on input "text" at bounding box center [525, 210] width 36 height 18
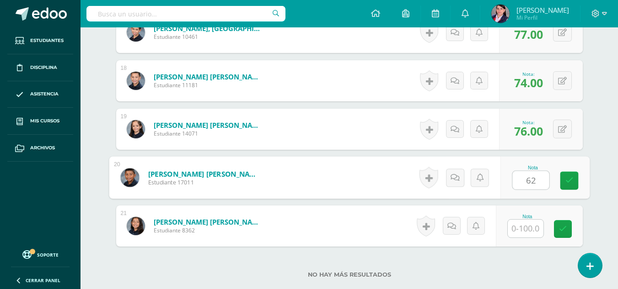
scroll to position [1097, 0]
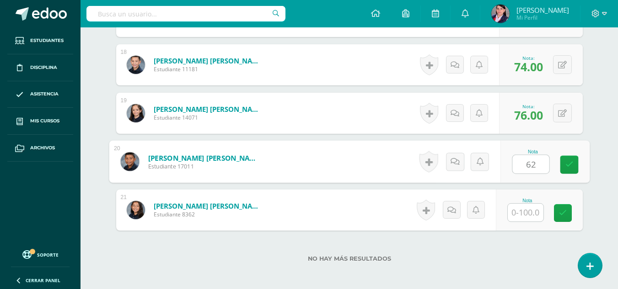
type input "62"
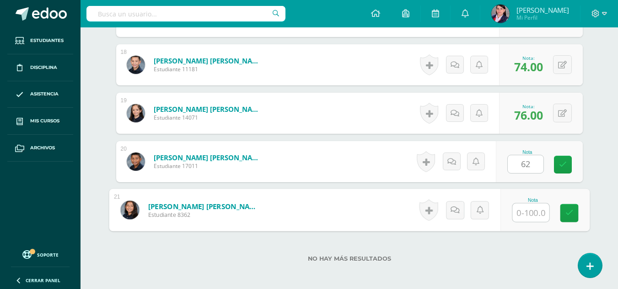
click at [525, 215] on input "text" at bounding box center [530, 213] width 37 height 18
type input "86"
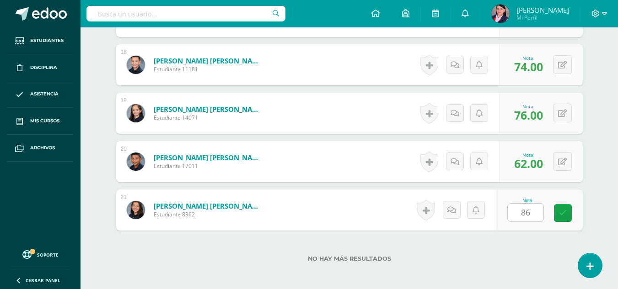
click at [512, 235] on div "No hay más resultados" at bounding box center [349, 252] width 466 height 43
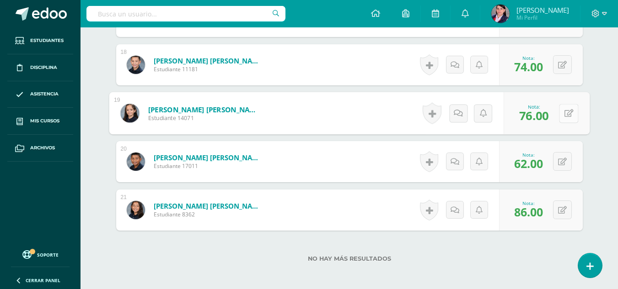
click at [564, 113] on icon at bounding box center [568, 113] width 9 height 8
type input "96"
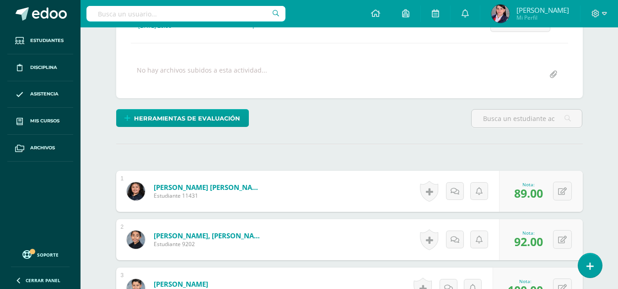
scroll to position [0, 0]
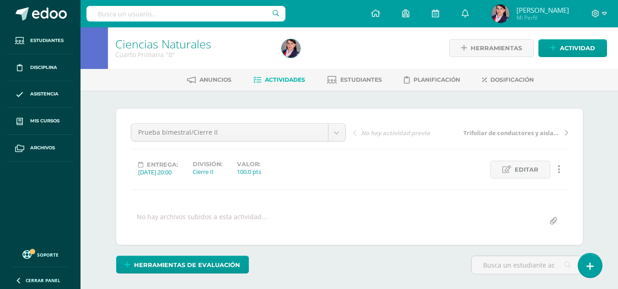
click at [287, 81] on span "Actividades" at bounding box center [285, 79] width 40 height 7
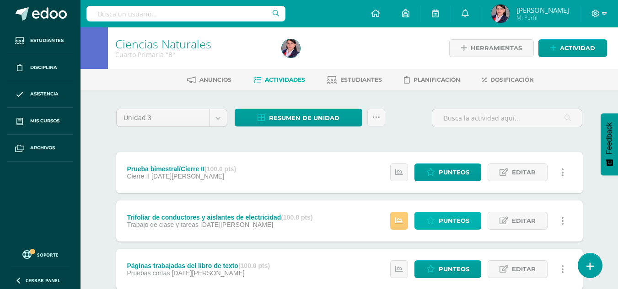
click at [440, 218] on span "Punteos" at bounding box center [453, 221] width 31 height 17
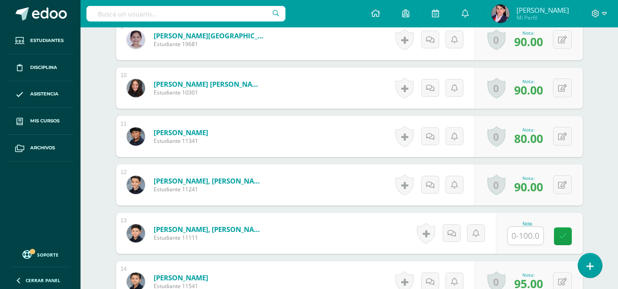
scroll to position [687, 0]
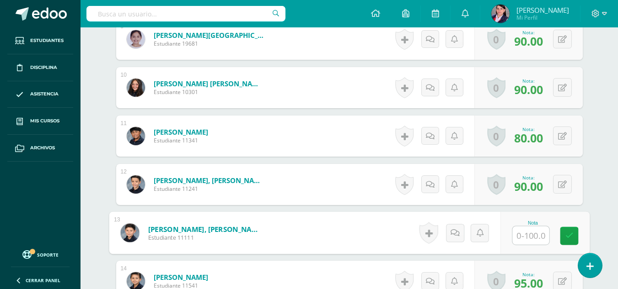
click at [518, 235] on input "text" at bounding box center [530, 236] width 37 height 18
type input "95"
click at [589, 118] on div "¿Estás seguro que quieres eliminar esta actividad? Esto borrará la actividad y …" at bounding box center [349, 74] width 503 height 1342
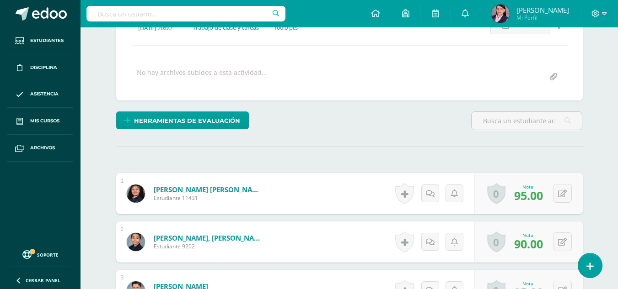
scroll to position [0, 0]
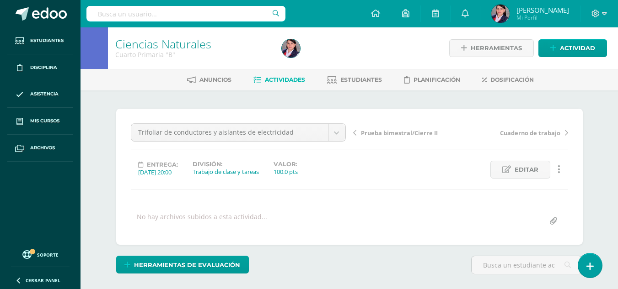
click at [279, 80] on span "Actividades" at bounding box center [285, 79] width 40 height 7
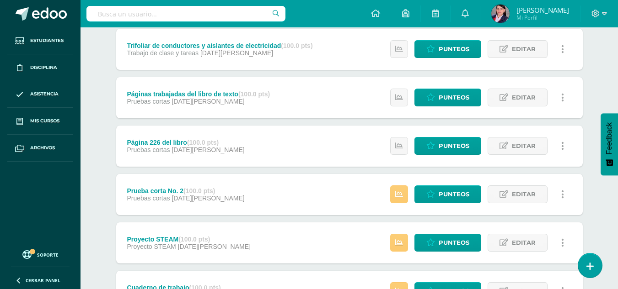
scroll to position [183, 0]
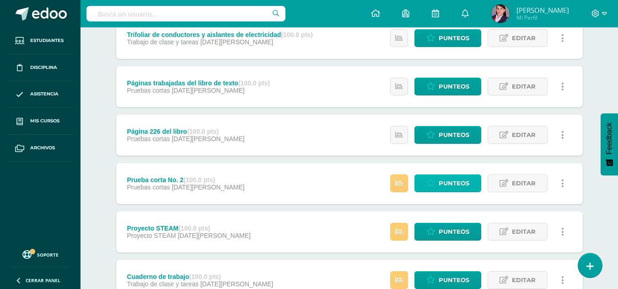
click at [436, 178] on link "Punteos" at bounding box center [447, 184] width 67 height 18
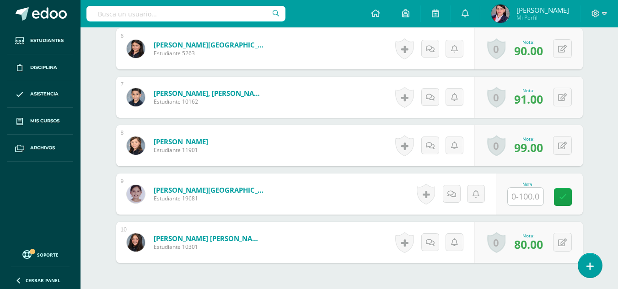
scroll to position [539, 0]
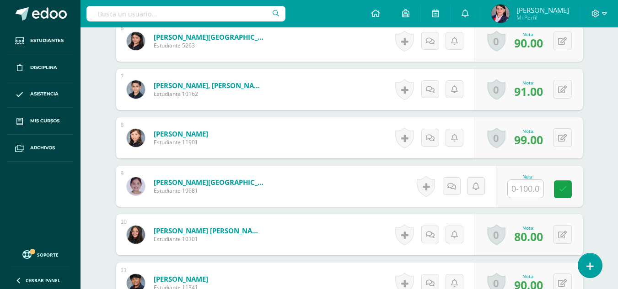
click at [524, 185] on input "text" at bounding box center [525, 189] width 36 height 18
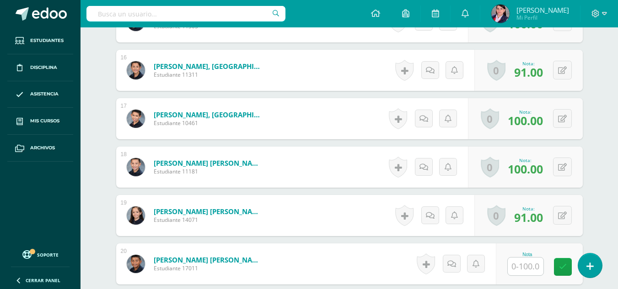
scroll to position [1089, 0]
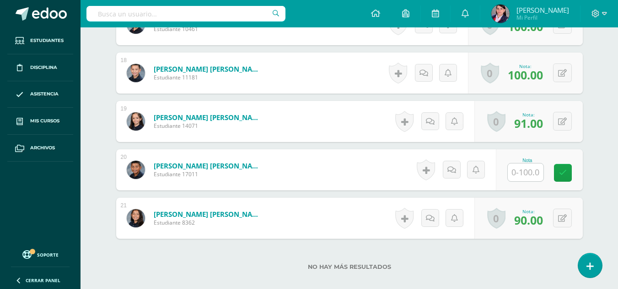
type input "68"
click at [518, 172] on input "text" at bounding box center [525, 173] width 36 height 18
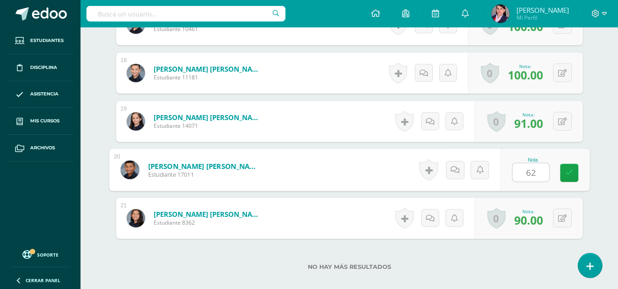
type input "62"
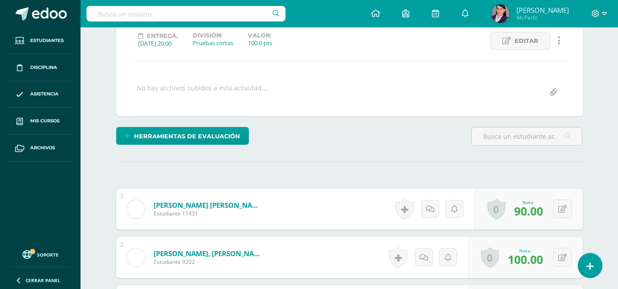
scroll to position [0, 0]
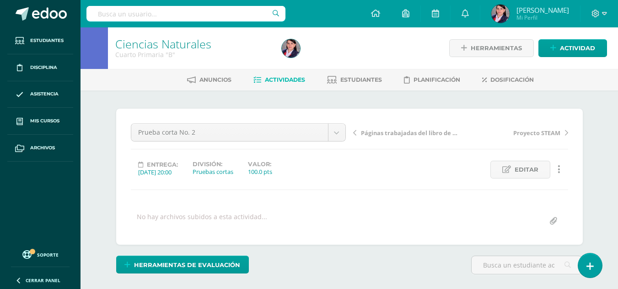
click at [281, 79] on span "Actividades" at bounding box center [285, 79] width 40 height 7
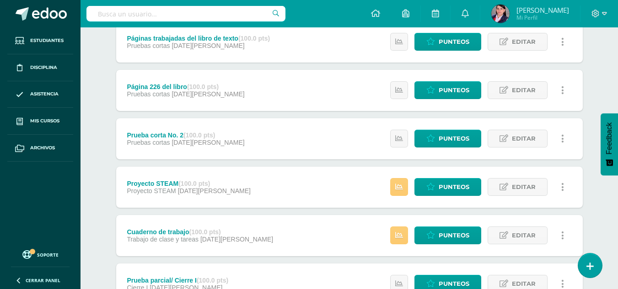
scroll to position [229, 0]
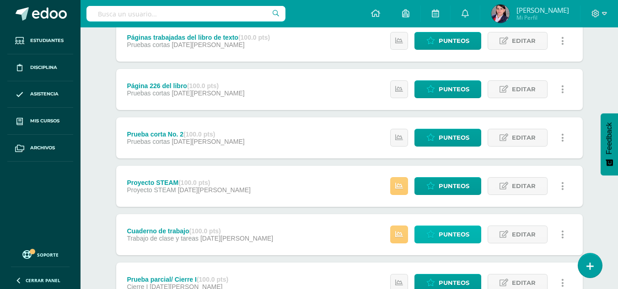
click at [451, 231] on span "Punteos" at bounding box center [453, 234] width 31 height 17
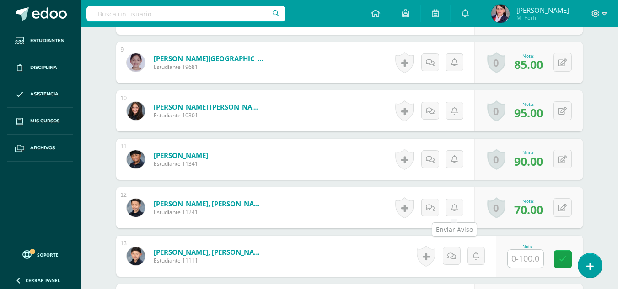
scroll to position [686, 0]
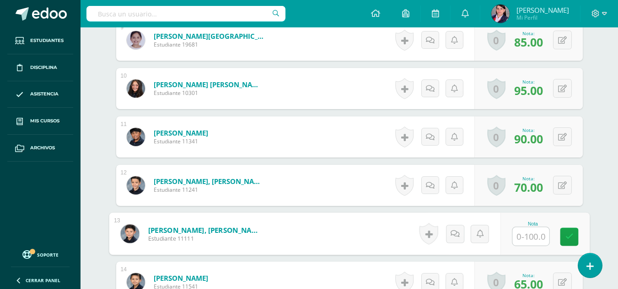
click at [524, 236] on input "text" at bounding box center [530, 237] width 37 height 18
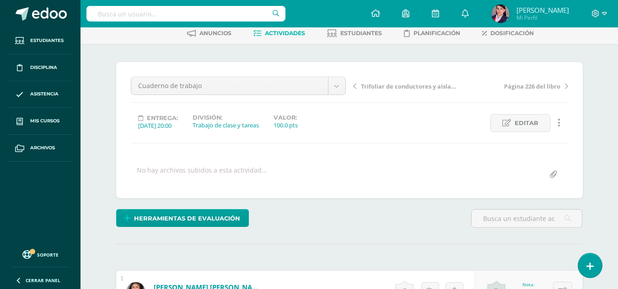
scroll to position [0, 0]
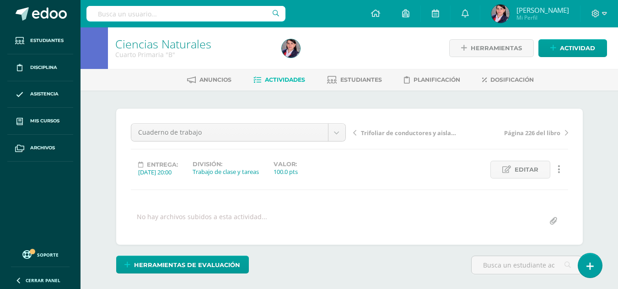
type input "65"
click at [290, 79] on span "Actividades" at bounding box center [285, 79] width 40 height 7
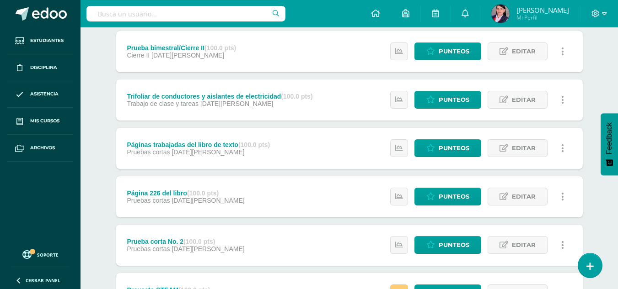
scroll to position [137, 0]
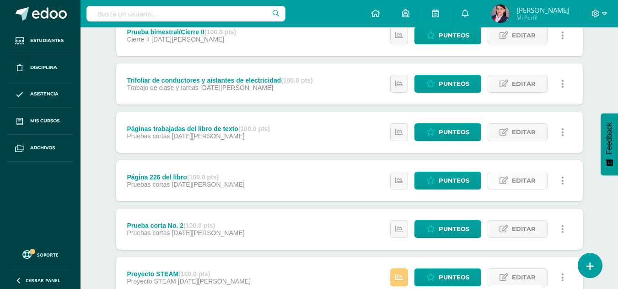
click at [514, 179] on span "Editar" at bounding box center [524, 180] width 24 height 17
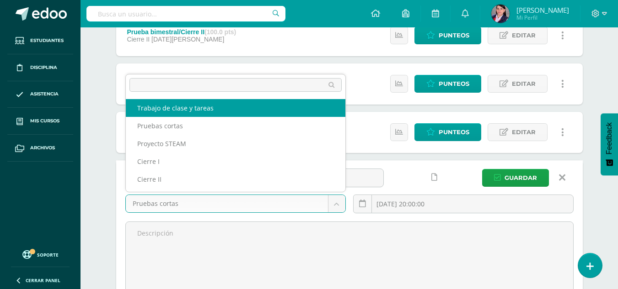
select select "227507"
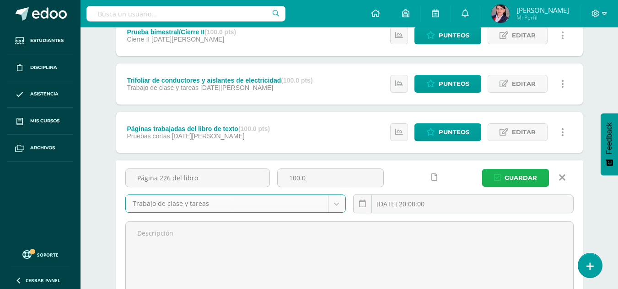
click at [514, 173] on span "Guardar" at bounding box center [520, 178] width 32 height 17
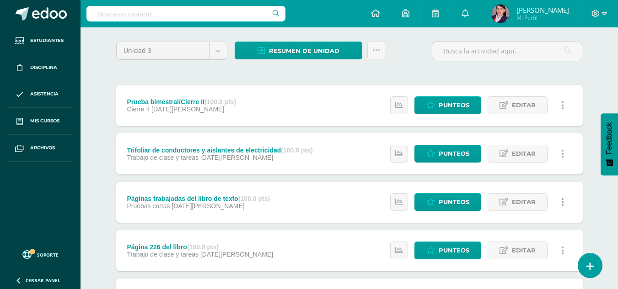
scroll to position [137, 0]
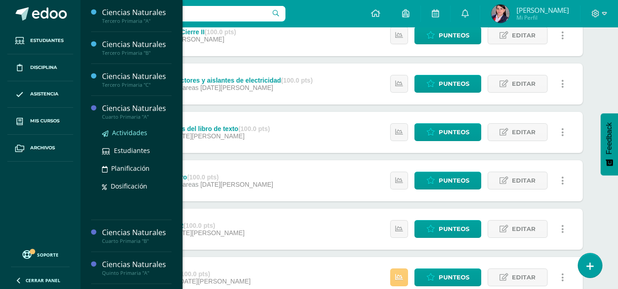
click at [127, 133] on span "Actividades" at bounding box center [129, 132] width 35 height 9
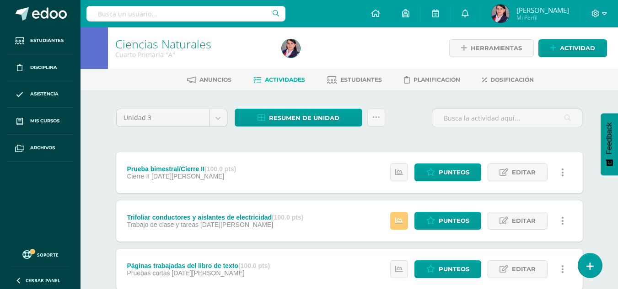
click at [127, 133] on div "Unidad 3 Unidad 1 Unidad 2 Unidad 3 Unidad 4" at bounding box center [171, 122] width 118 height 26
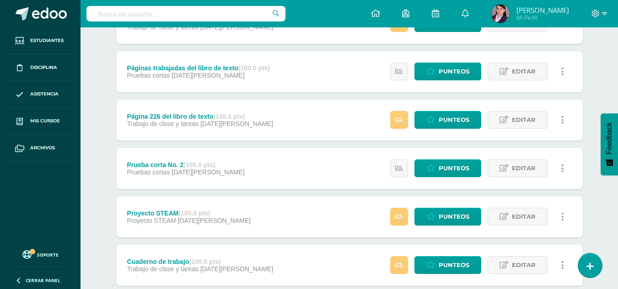
scroll to position [229, 0]
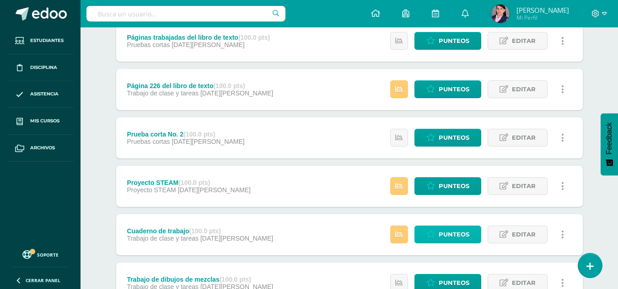
click at [448, 230] on span "Punteos" at bounding box center [453, 234] width 31 height 17
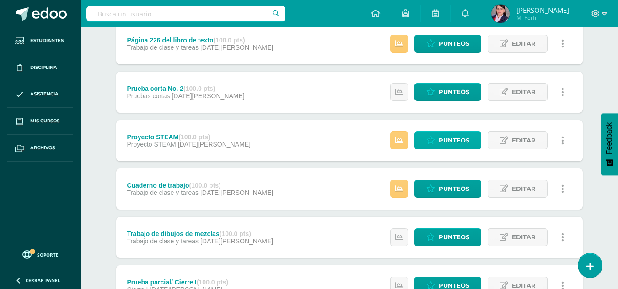
scroll to position [229, 0]
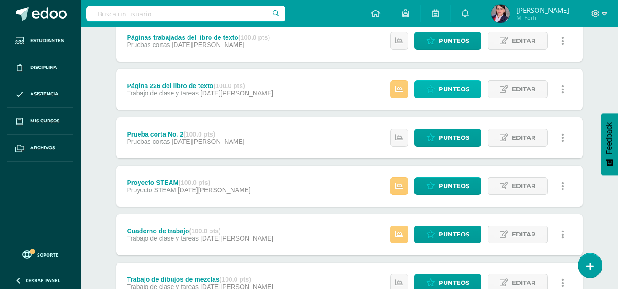
click at [447, 84] on span "Punteos" at bounding box center [453, 89] width 31 height 17
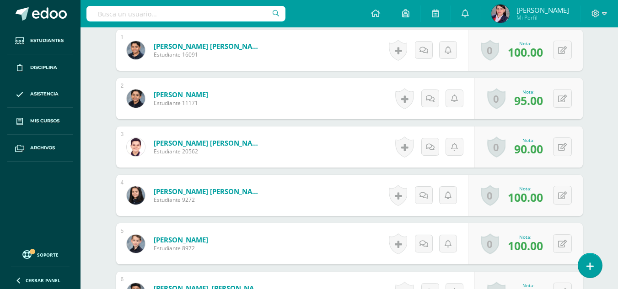
scroll to position [14, 0]
